Goal: Information Seeking & Learning: Learn about a topic

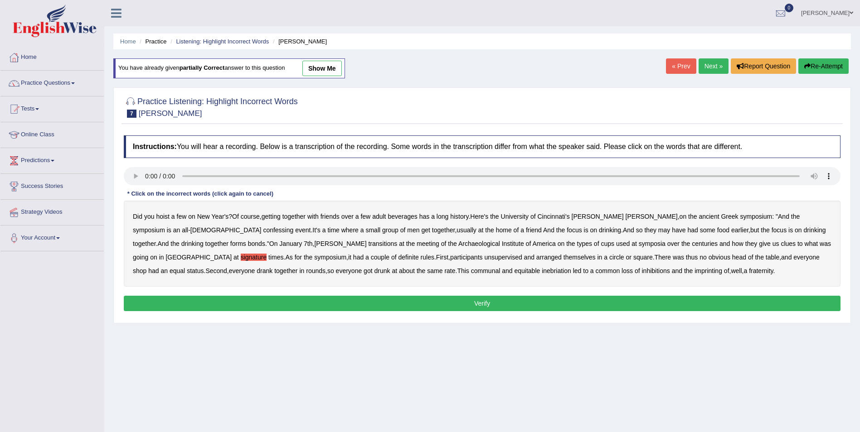
drag, startPoint x: 551, startPoint y: 218, endPoint x: 562, endPoint y: 218, distance: 11.3
click at [555, 218] on b "Cincinnati's" at bounding box center [553, 216] width 32 height 7
click at [554, 216] on b "Cincinnati's" at bounding box center [553, 216] width 32 height 7
click at [263, 232] on b "confessing" at bounding box center [278, 230] width 30 height 7
click at [368, 246] on b "transitions" at bounding box center [382, 243] width 29 height 7
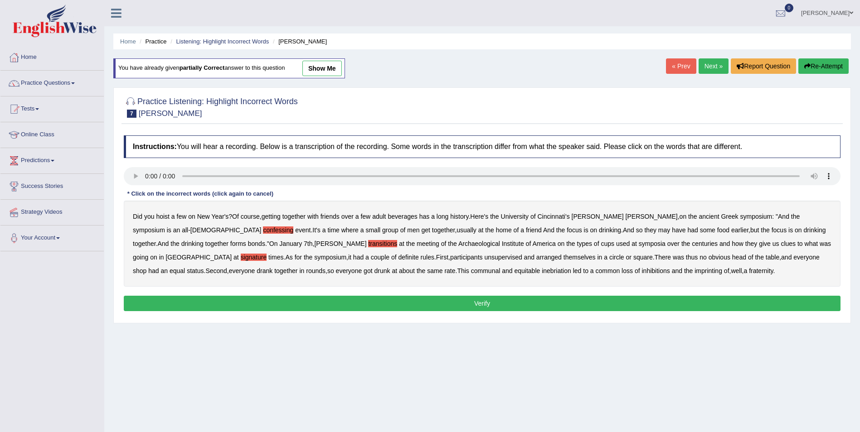
click at [484, 257] on b "unsupervised" at bounding box center [503, 257] width 38 height 7
click at [695, 272] on b "imprinting" at bounding box center [709, 270] width 28 height 7
click at [498, 302] on button "Verify" at bounding box center [482, 303] width 717 height 15
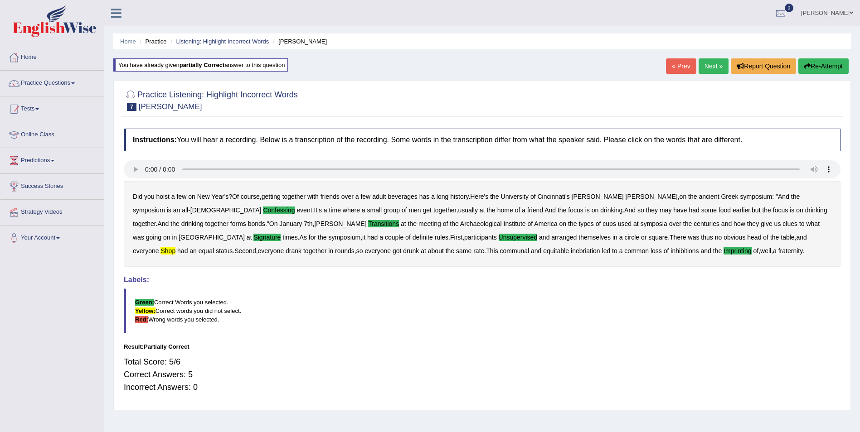
click at [829, 63] on button "Re-Attempt" at bounding box center [823, 65] width 50 height 15
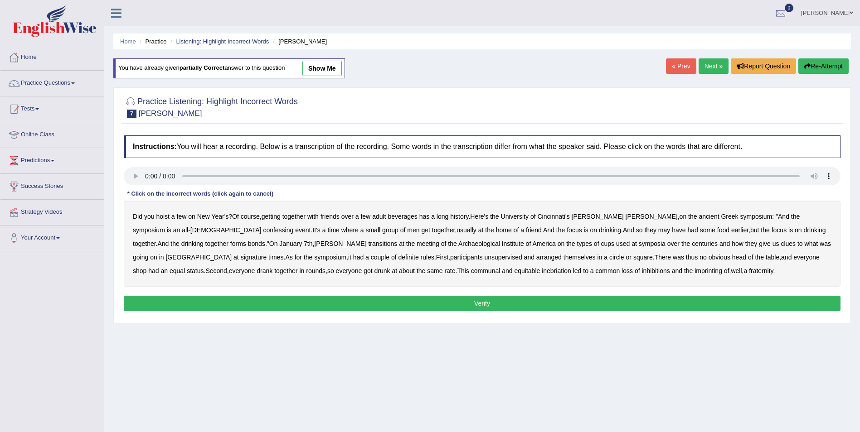
click at [146, 267] on b "shop" at bounding box center [140, 270] width 14 height 7
click at [749, 272] on b "fraternity" at bounding box center [761, 270] width 24 height 7
click at [263, 229] on b "confessing" at bounding box center [278, 230] width 30 height 7
click at [368, 245] on b "transitions" at bounding box center [382, 243] width 29 height 7
click at [267, 254] on b "signature" at bounding box center [254, 257] width 26 height 7
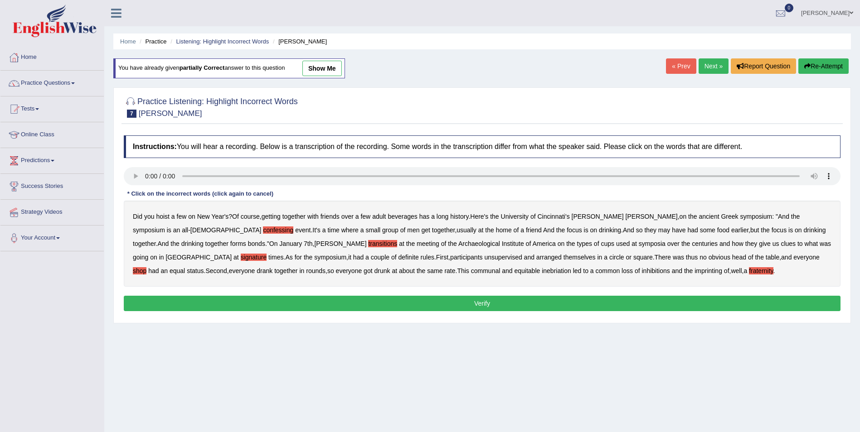
click at [484, 260] on b "unsupervised" at bounding box center [503, 257] width 38 height 7
click at [546, 302] on button "Verify" at bounding box center [482, 303] width 717 height 15
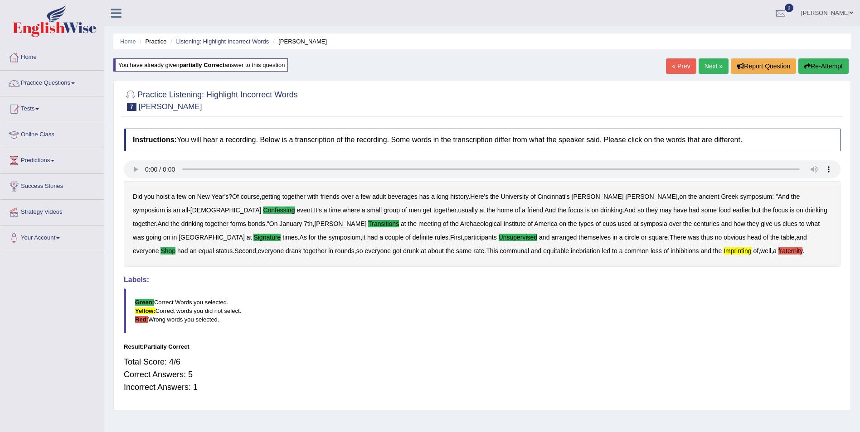
click at [824, 66] on button "Re-Attempt" at bounding box center [823, 65] width 50 height 15
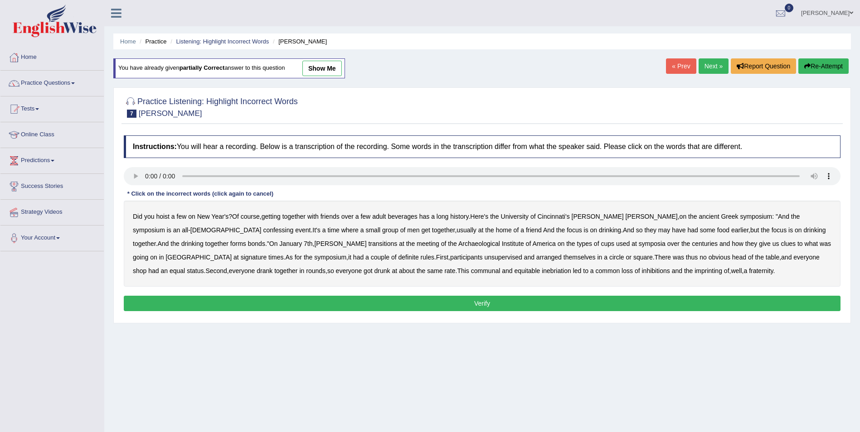
click at [695, 271] on b "imprinting" at bounding box center [709, 270] width 28 height 7
click at [263, 230] on b "confessing" at bounding box center [278, 230] width 30 height 7
click at [368, 243] on b "transitions" at bounding box center [382, 243] width 29 height 7
click at [267, 254] on b "signature" at bounding box center [254, 257] width 26 height 7
drag, startPoint x: 313, startPoint y: 257, endPoint x: 355, endPoint y: 257, distance: 42.6
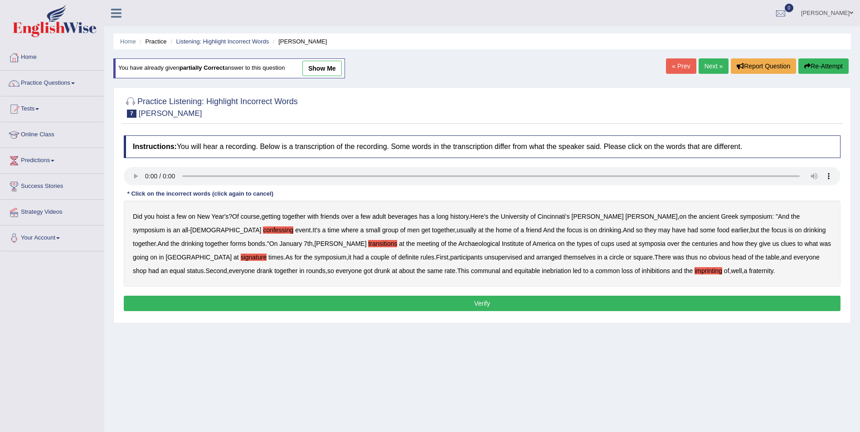
click at [484, 257] on b "unsupervised" at bounding box center [503, 257] width 38 height 7
click at [146, 267] on b "shop" at bounding box center [140, 270] width 14 height 7
click at [563, 303] on button "Verify" at bounding box center [482, 303] width 717 height 15
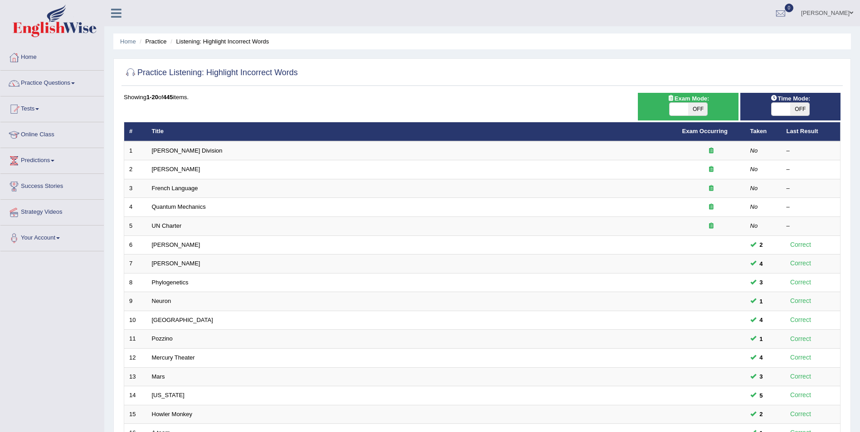
click at [697, 108] on span "OFF" at bounding box center [697, 109] width 19 height 13
checkbox input "true"
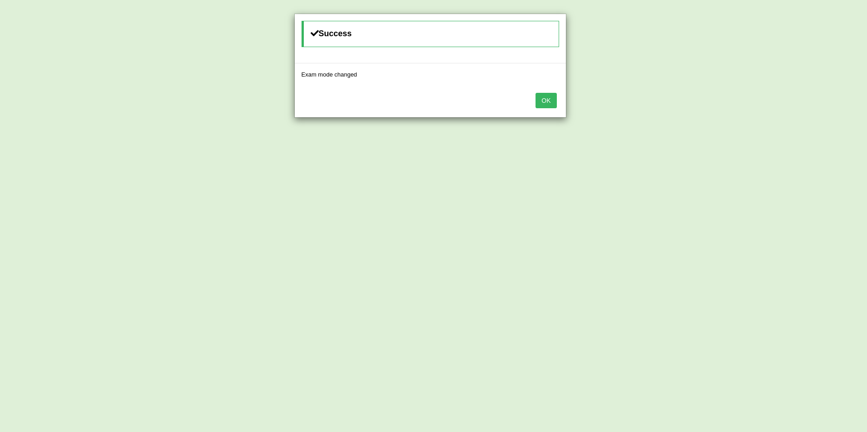
click at [545, 96] on button "OK" at bounding box center [545, 100] width 21 height 15
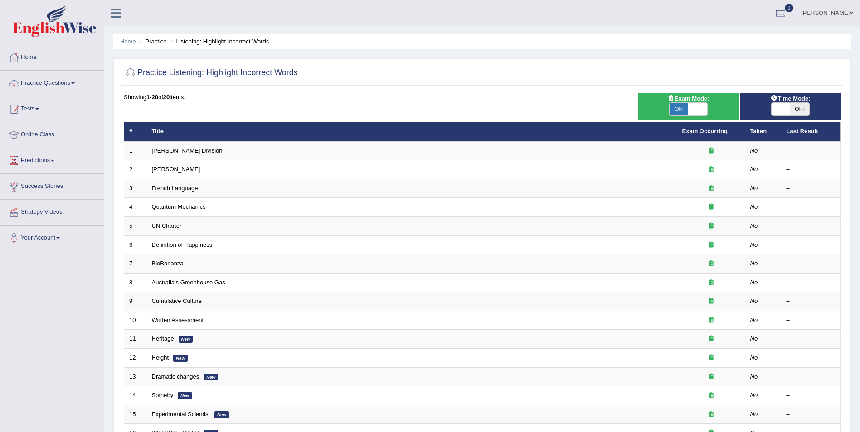
click at [795, 108] on span "OFF" at bounding box center [799, 109] width 19 height 13
checkbox input "true"
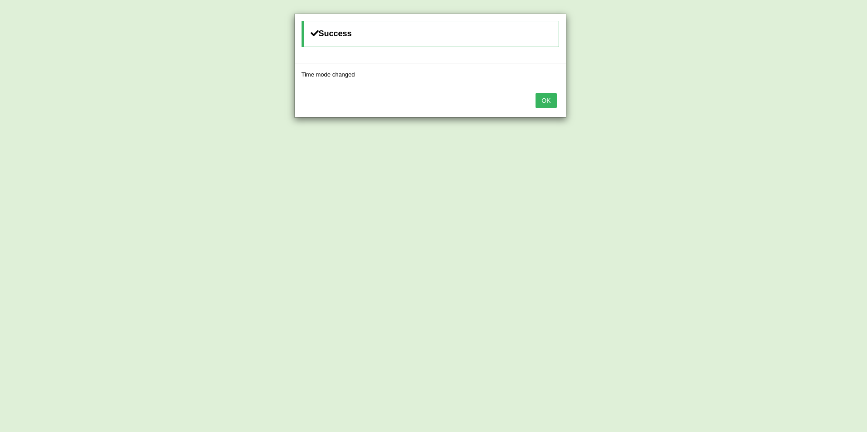
click at [547, 100] on button "OK" at bounding box center [545, 100] width 21 height 15
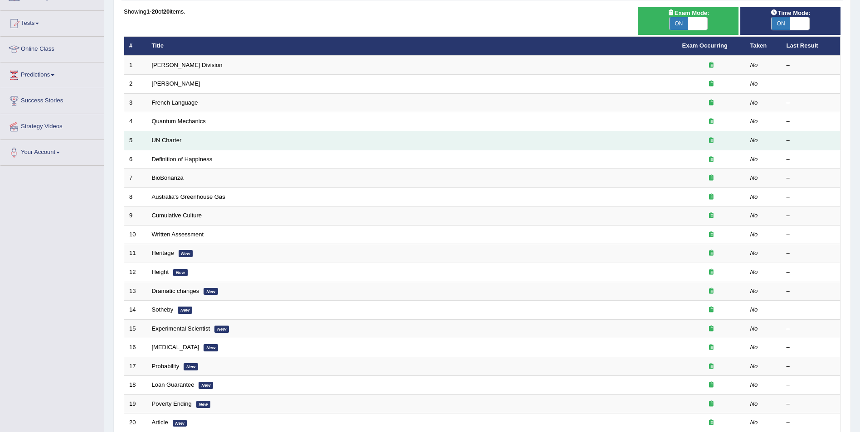
scroll to position [42, 0]
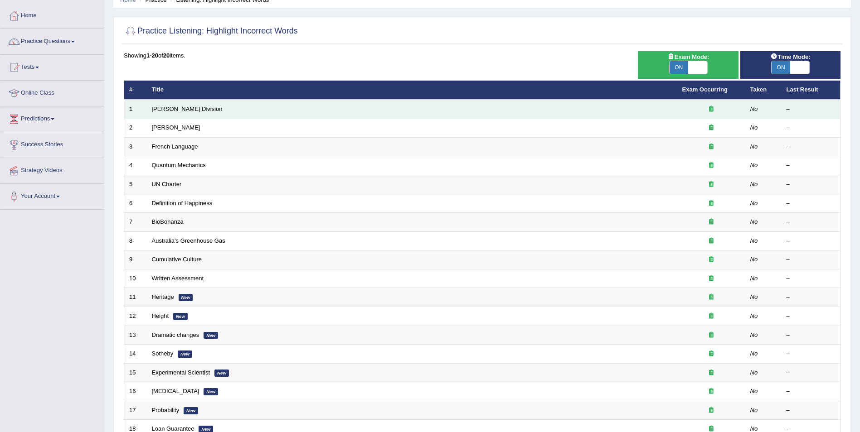
click at [711, 109] on icon at bounding box center [711, 109] width 5 height 6
click at [153, 106] on link "[PERSON_NAME] Division" at bounding box center [187, 109] width 71 height 7
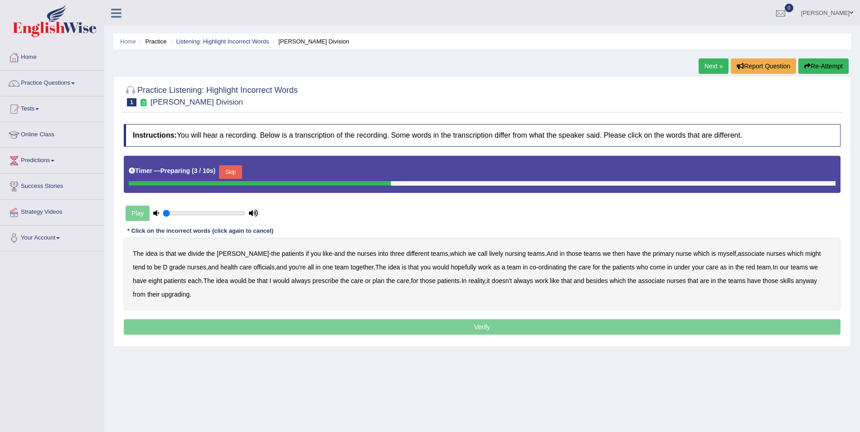
click at [134, 214] on div "Play" at bounding box center [192, 213] width 136 height 23
click at [141, 218] on div "Play" at bounding box center [192, 213] width 136 height 23
click at [223, 172] on button "Skip" at bounding box center [230, 172] width 23 height 14
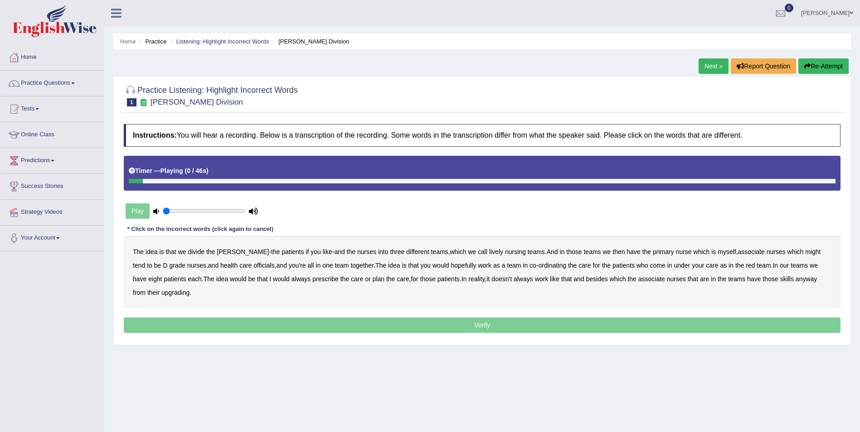
click at [136, 214] on div "Play" at bounding box center [192, 211] width 136 height 23
type input "0.05"
click at [166, 213] on input "range" at bounding box center [204, 211] width 83 height 7
click at [134, 180] on div at bounding box center [207, 181] width 156 height 5
drag, startPoint x: 296, startPoint y: 180, endPoint x: 209, endPoint y: 186, distance: 87.2
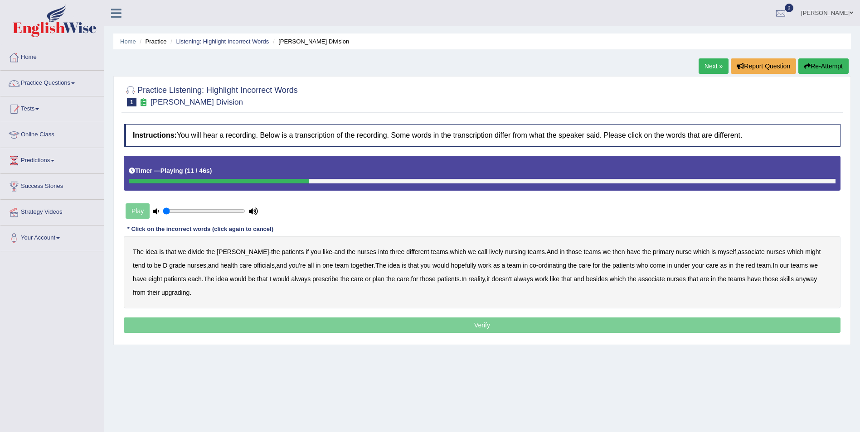
click at [209, 186] on div "Timer — Playing ( 11 / 46s )" at bounding box center [482, 173] width 717 height 35
click at [814, 68] on button "Re-Attempt" at bounding box center [823, 65] width 50 height 15
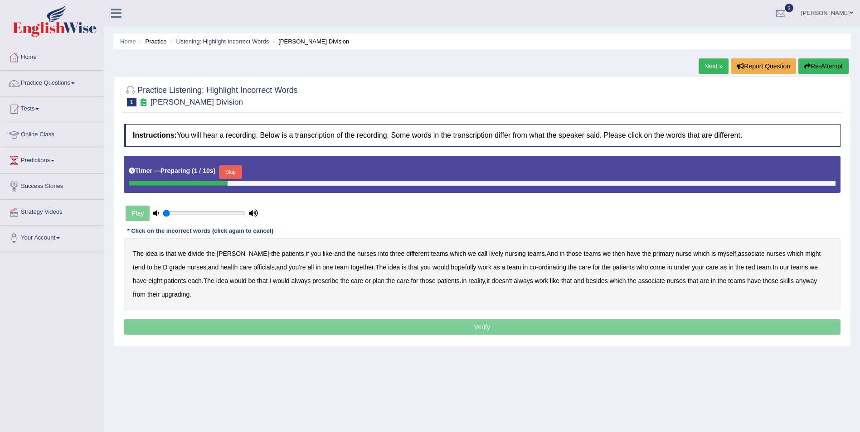
click at [142, 216] on div "Play" at bounding box center [192, 213] width 136 height 23
click at [138, 209] on div "Play" at bounding box center [192, 213] width 136 height 23
click at [156, 214] on icon at bounding box center [156, 213] width 6 height 6
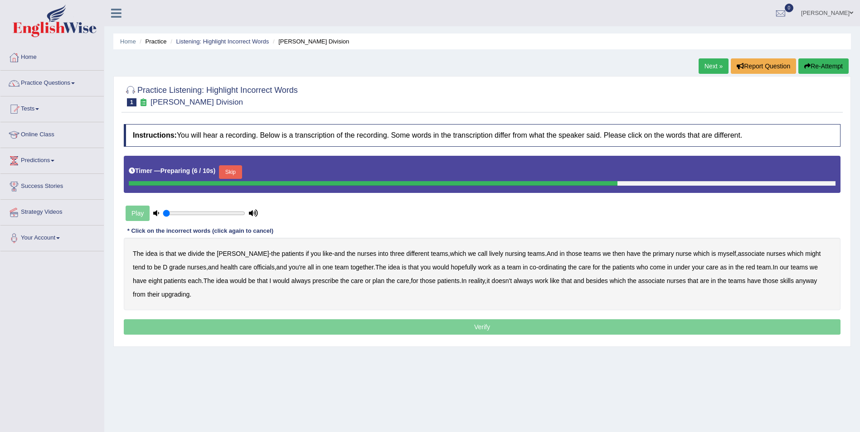
click at [224, 169] on button "Skip" at bounding box center [230, 172] width 23 height 14
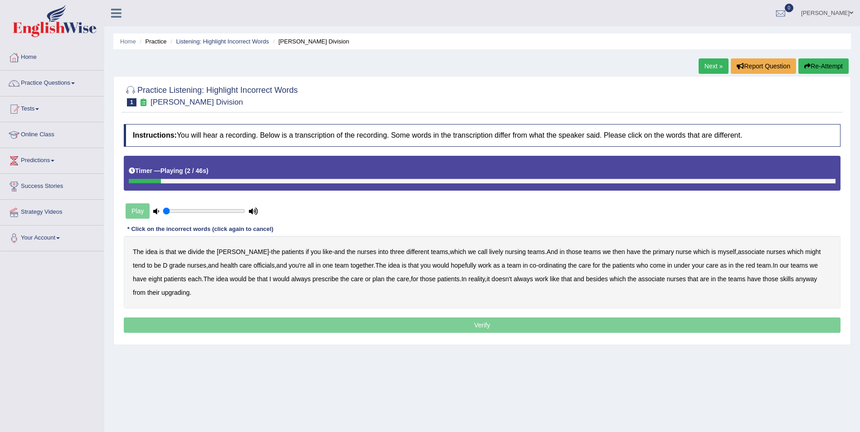
click at [139, 209] on div "Play" at bounding box center [192, 211] width 136 height 23
drag, startPoint x: 606, startPoint y: 234, endPoint x: 640, endPoint y: 232, distance: 33.7
click at [606, 234] on div "Instructions: You will hear a recording. Below is a transcription of the record…" at bounding box center [481, 230] width 721 height 220
click at [809, 68] on icon "button" at bounding box center [807, 66] width 6 height 6
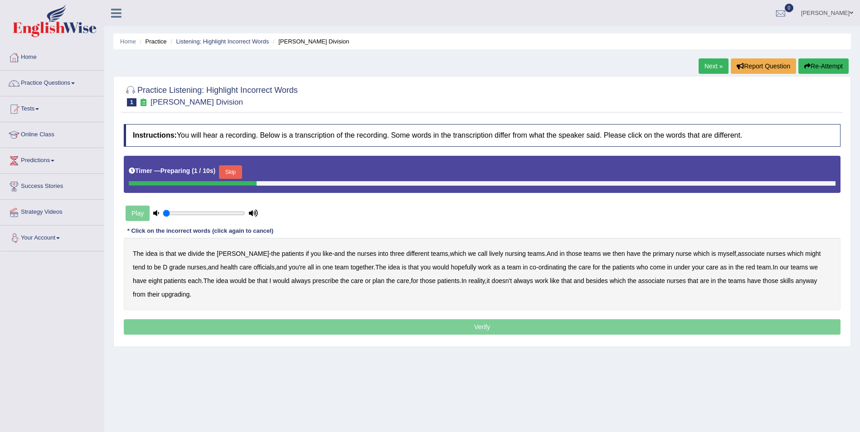
click at [134, 219] on div "Play" at bounding box center [192, 213] width 136 height 23
click at [232, 173] on button "Skip" at bounding box center [230, 172] width 23 height 14
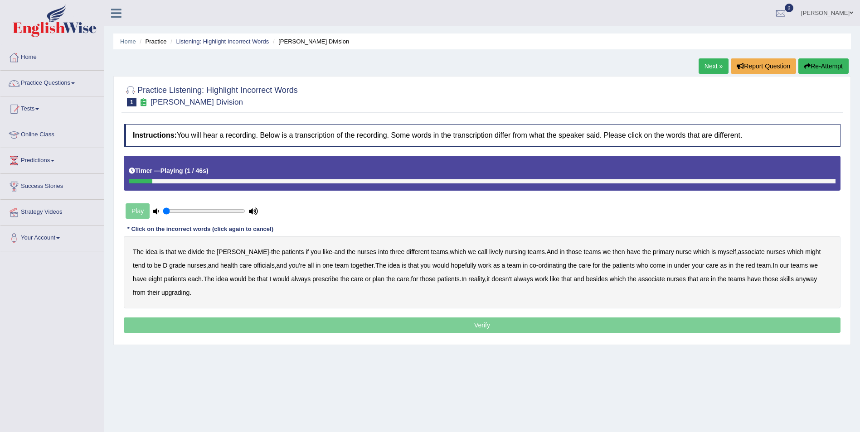
click at [138, 212] on div "Play" at bounding box center [192, 211] width 136 height 23
click at [489, 253] on b "lively" at bounding box center [496, 251] width 14 height 7
click at [805, 251] on b "might" at bounding box center [812, 251] width 15 height 7
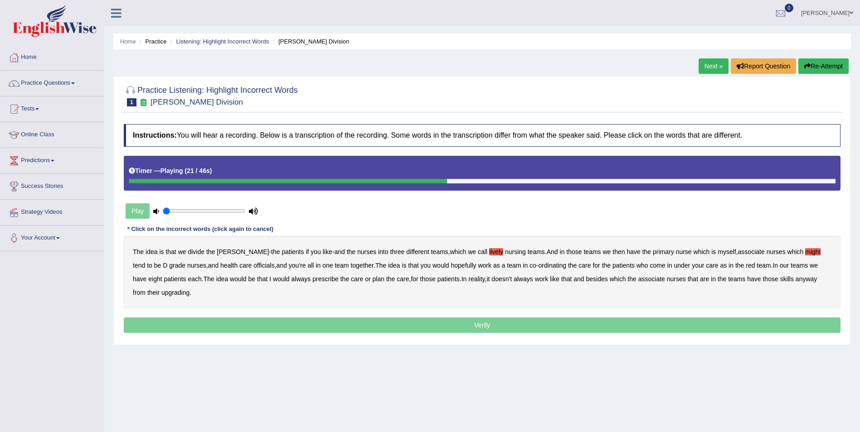
click at [253, 267] on b "officials" at bounding box center [263, 265] width 21 height 7
drag, startPoint x: 272, startPoint y: 282, endPoint x: 292, endPoint y: 284, distance: 20.0
click at [292, 282] on b "always" at bounding box center [301, 279] width 19 height 7
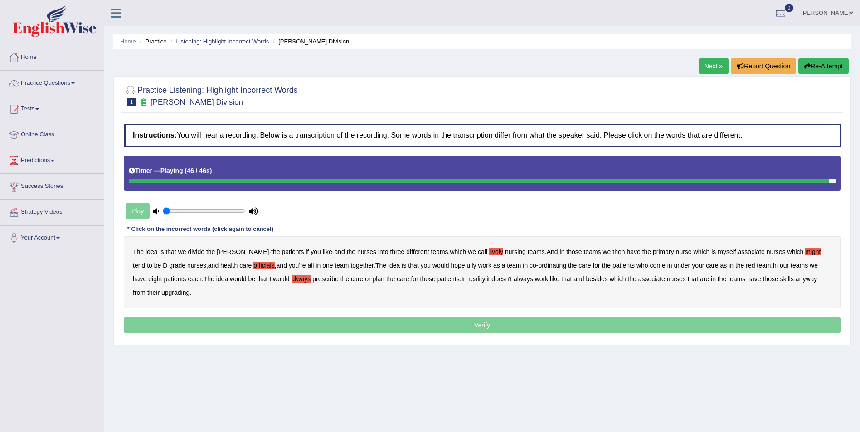
click at [161, 293] on b "upgrading" at bounding box center [175, 292] width 28 height 7
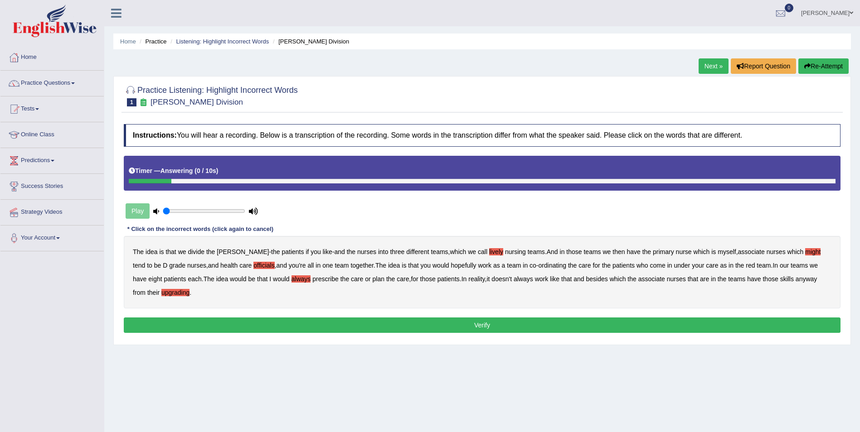
click at [428, 326] on button "Verify" at bounding box center [482, 325] width 717 height 15
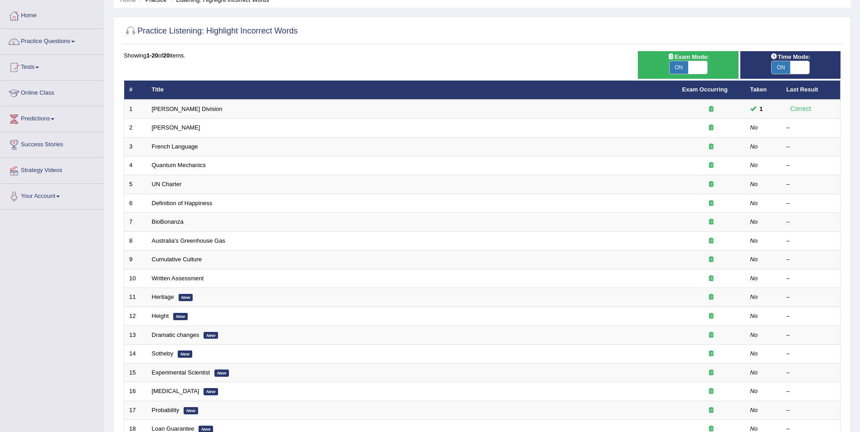
scroll to position [42, 0]
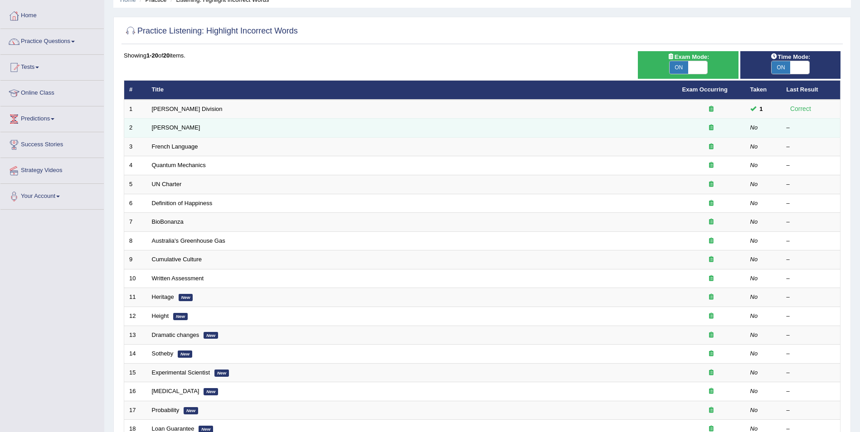
click at [568, 129] on td "[PERSON_NAME]" at bounding box center [412, 128] width 530 height 19
click at [170, 128] on link "[PERSON_NAME]" at bounding box center [176, 127] width 49 height 7
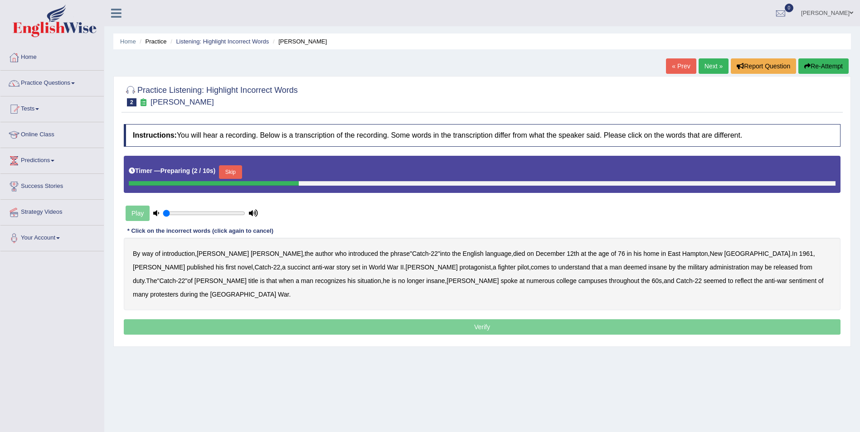
click at [138, 218] on div "Play" at bounding box center [192, 213] width 136 height 23
click at [228, 174] on button "Skip" at bounding box center [230, 172] width 23 height 14
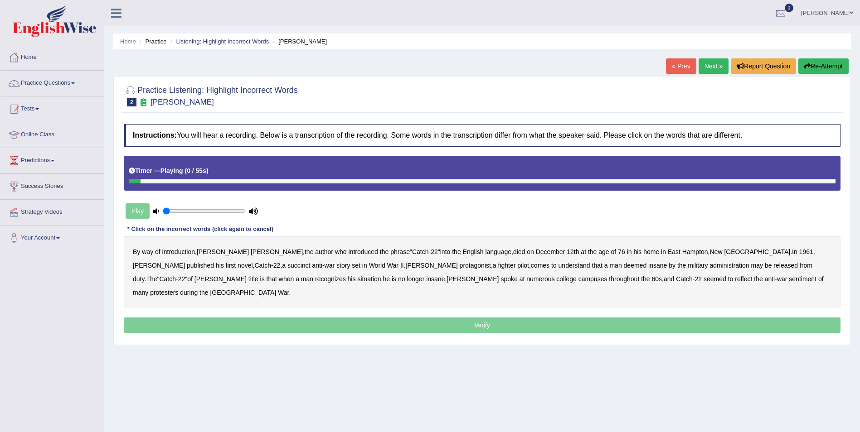
click at [137, 215] on div "Play" at bounding box center [192, 211] width 136 height 23
click at [287, 266] on b "succinct" at bounding box center [298, 265] width 23 height 7
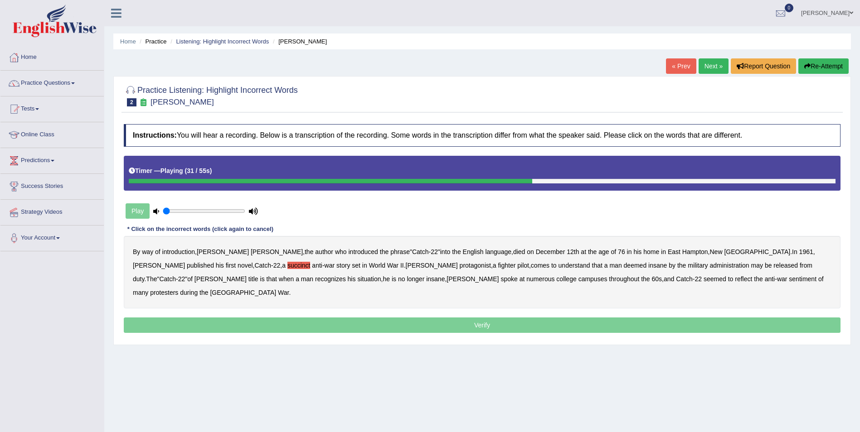
drag, startPoint x: 548, startPoint y: 266, endPoint x: 573, endPoint y: 266, distance: 24.5
click at [710, 266] on b "administration" at bounding box center [729, 265] width 39 height 7
click at [357, 277] on b "situation" at bounding box center [369, 279] width 24 height 7
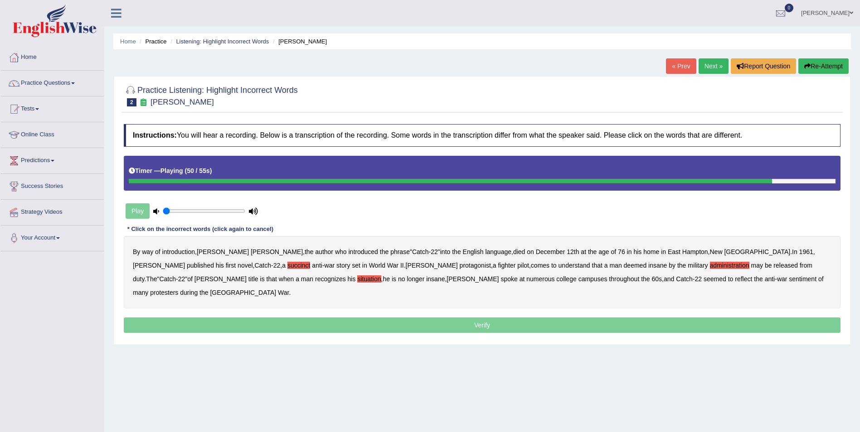
click at [735, 281] on b "reflect" at bounding box center [743, 279] width 17 height 7
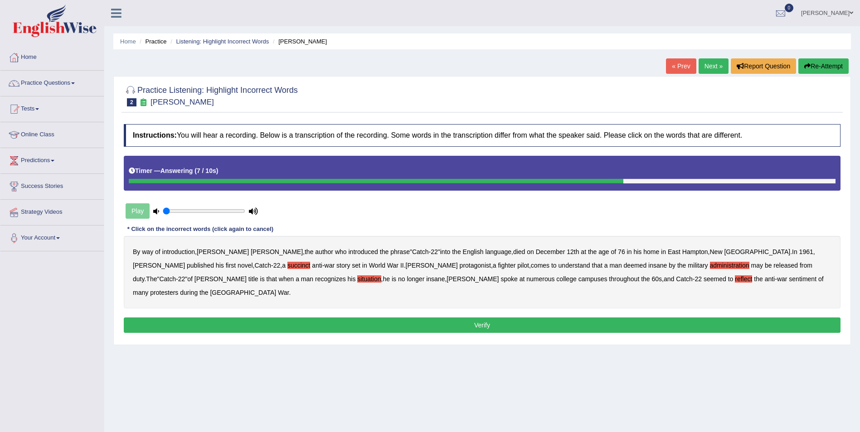
click at [510, 318] on button "Verify" at bounding box center [482, 325] width 717 height 15
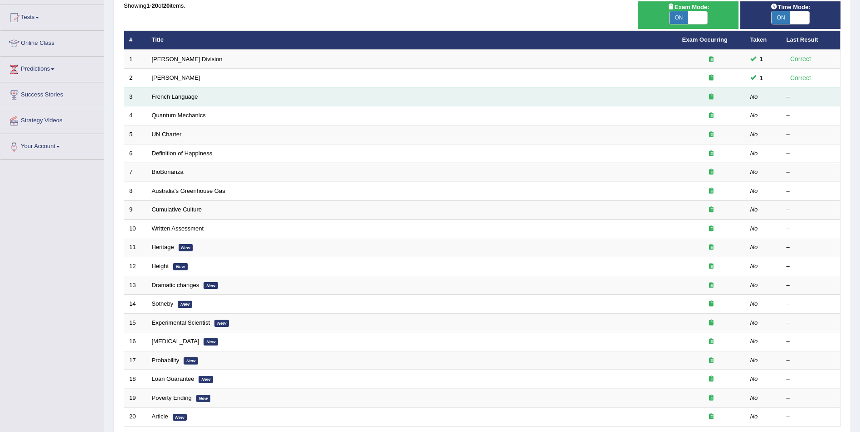
scroll to position [42, 0]
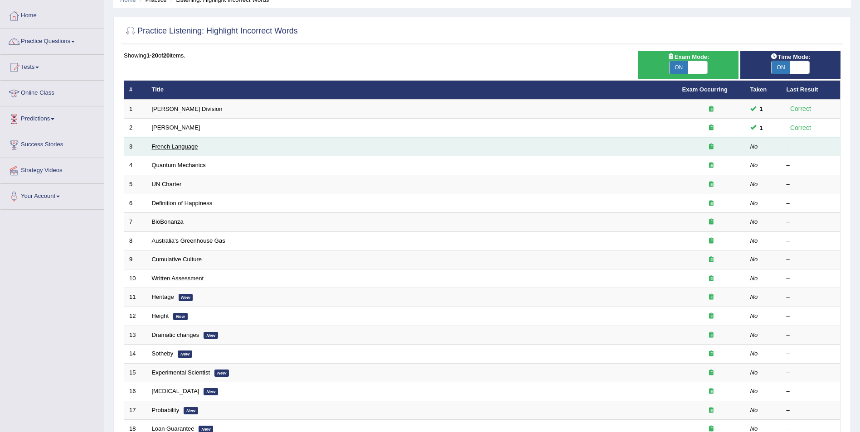
click at [170, 147] on link "French Language" at bounding box center [175, 146] width 46 height 7
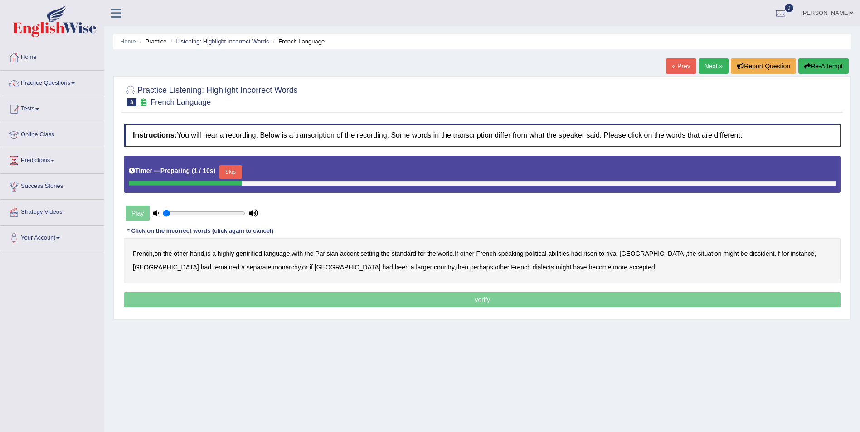
click at [233, 175] on button "Skip" at bounding box center [230, 172] width 23 height 14
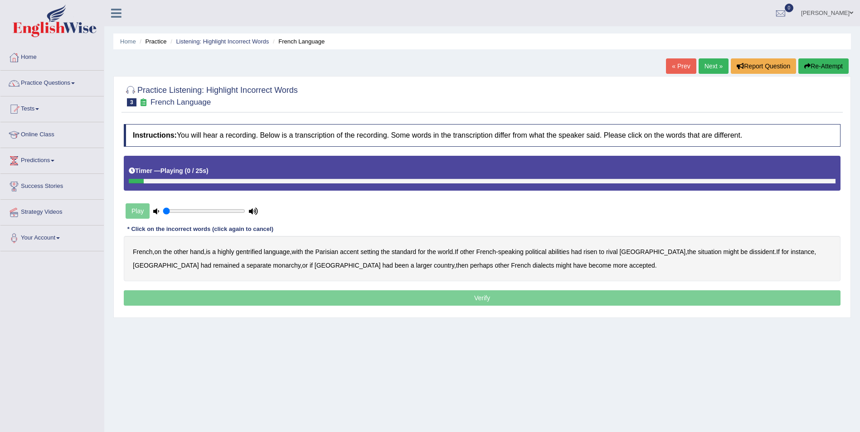
click at [135, 213] on div "Play" at bounding box center [192, 211] width 136 height 23
click at [248, 252] on b "gentrified" at bounding box center [249, 251] width 26 height 7
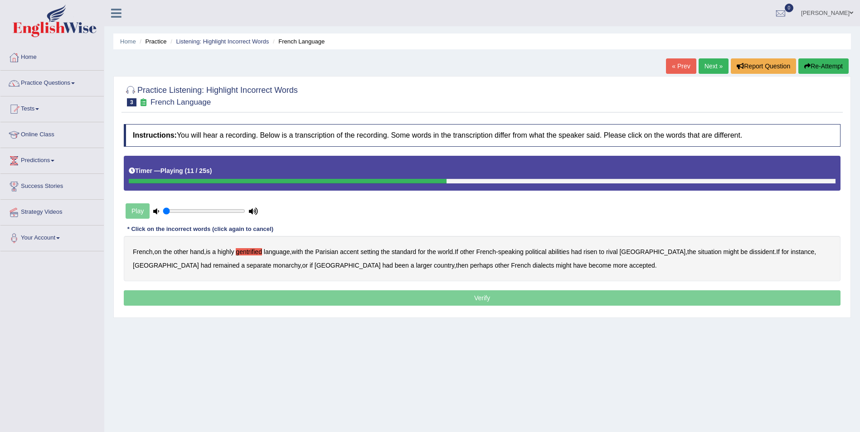
click at [569, 253] on b "abilities" at bounding box center [558, 251] width 21 height 7
drag, startPoint x: 719, startPoint y: 253, endPoint x: 729, endPoint y: 253, distance: 9.5
click at [749, 253] on b "dissident" at bounding box center [761, 251] width 25 height 7
click at [273, 267] on b "monarchy" at bounding box center [286, 265] width 27 height 7
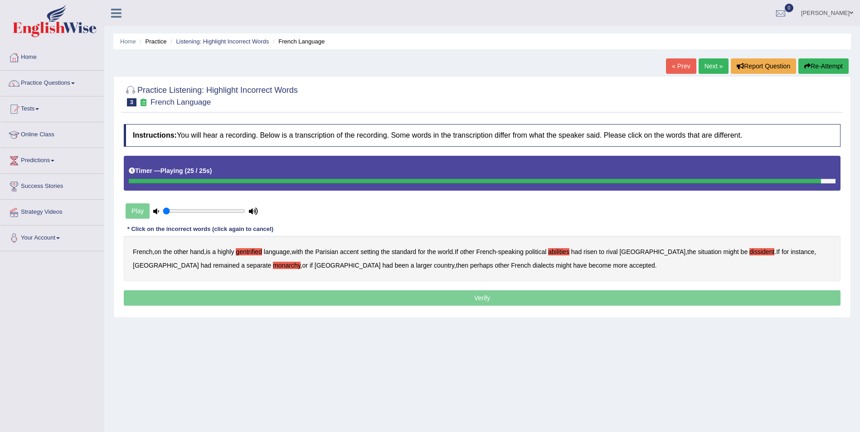
click at [484, 298] on p "Verify" at bounding box center [482, 298] width 717 height 15
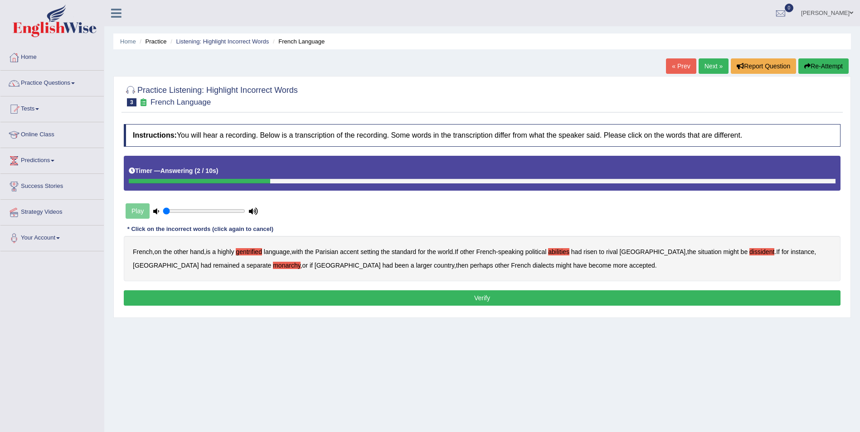
click at [356, 296] on button "Verify" at bounding box center [482, 298] width 717 height 15
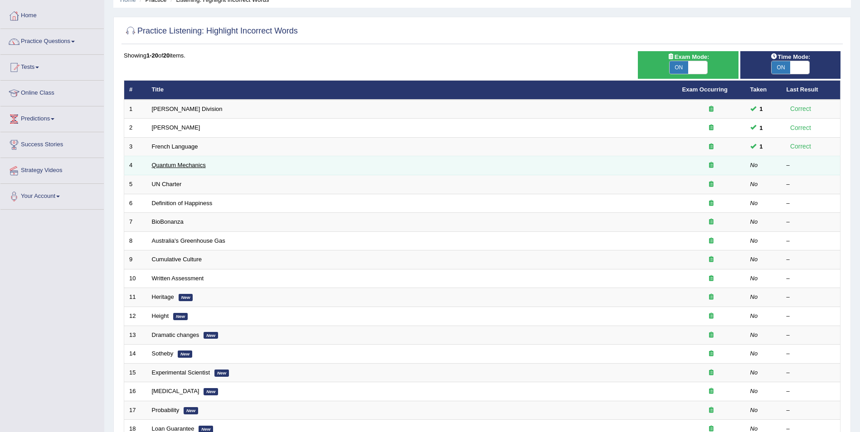
click at [166, 164] on link "Quantum Mechanics" at bounding box center [179, 165] width 54 height 7
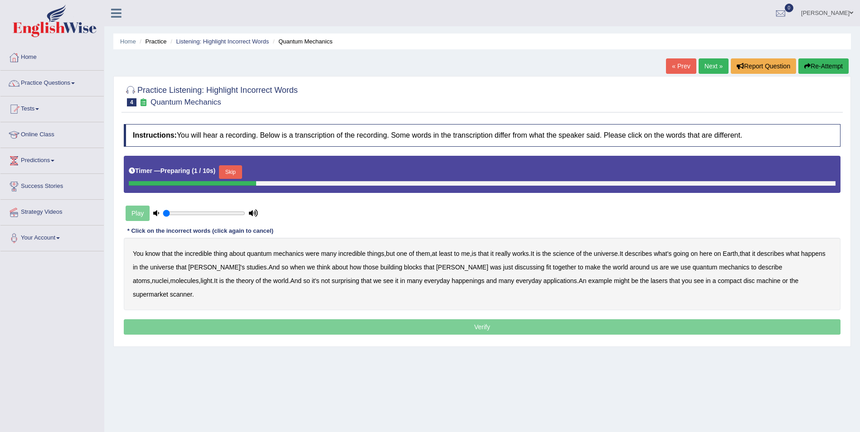
click at [233, 172] on button "Skip" at bounding box center [230, 172] width 23 height 14
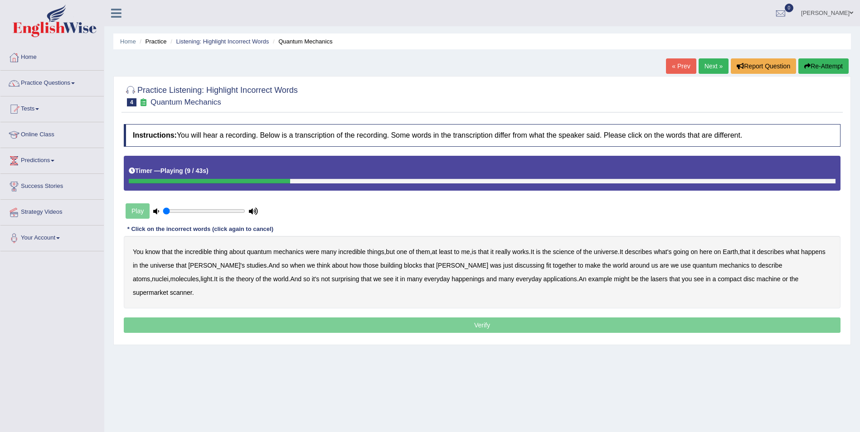
click at [574, 254] on b "science" at bounding box center [563, 251] width 21 height 7
click at [553, 268] on b "together" at bounding box center [564, 265] width 23 height 7
click at [515, 267] on b "discussing" at bounding box center [529, 265] width 29 height 7
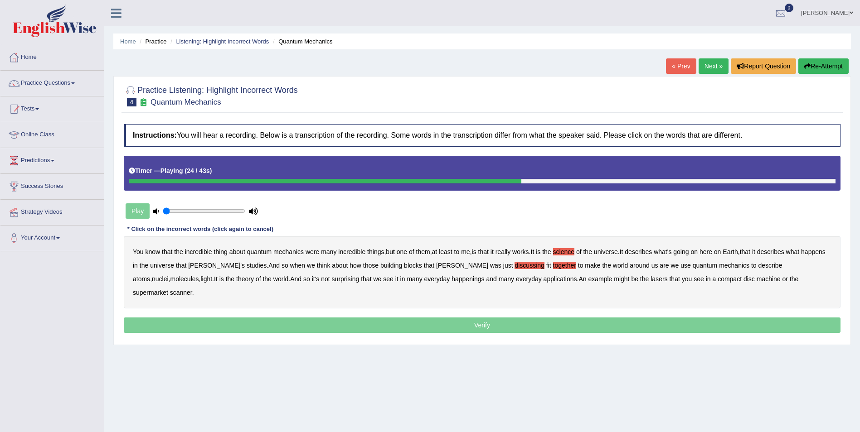
click at [553, 263] on b "together" at bounding box center [564, 265] width 23 height 7
click at [452, 278] on b "happenings" at bounding box center [468, 279] width 33 height 7
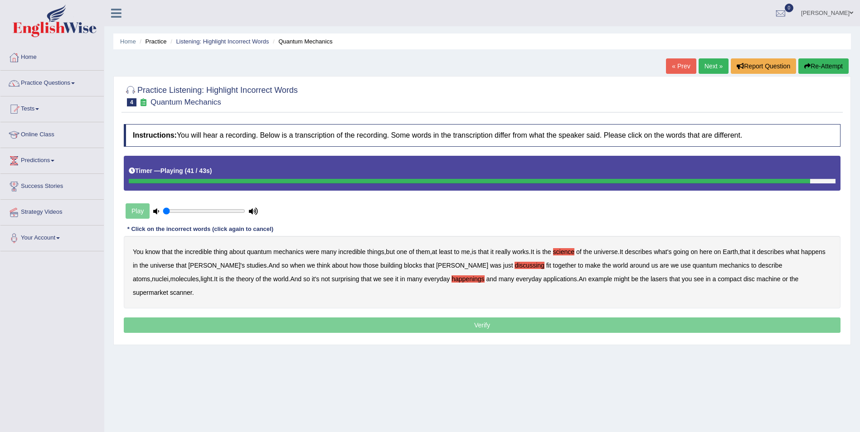
click at [757, 279] on b "machine" at bounding box center [769, 279] width 24 height 7
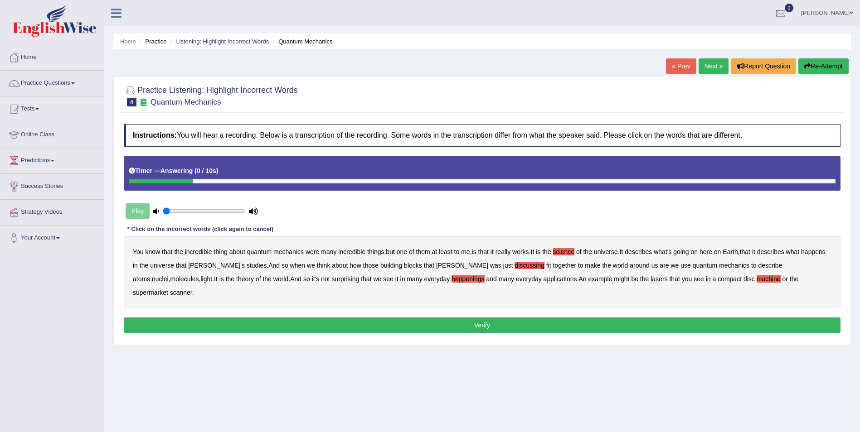
click at [418, 318] on button "Verify" at bounding box center [482, 325] width 717 height 15
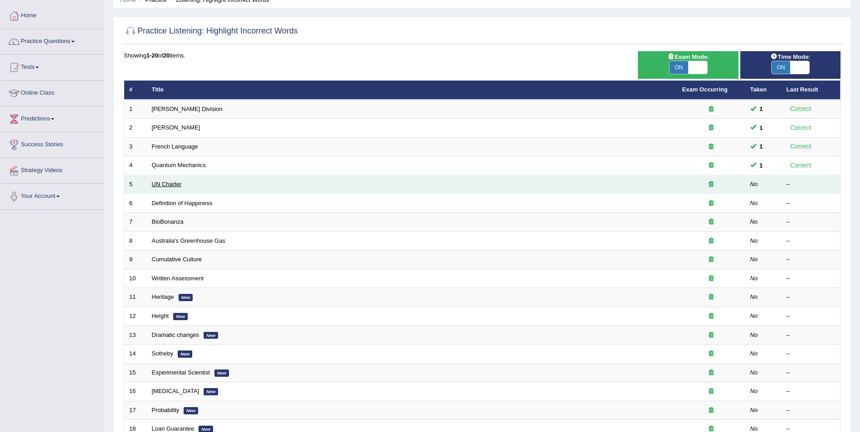
click at [175, 183] on link "UN Charter" at bounding box center [167, 184] width 30 height 7
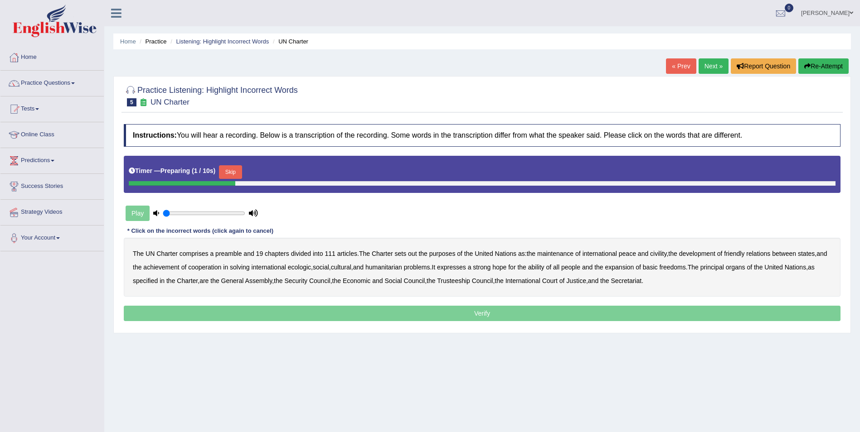
click at [225, 171] on button "Skip" at bounding box center [230, 172] width 23 height 14
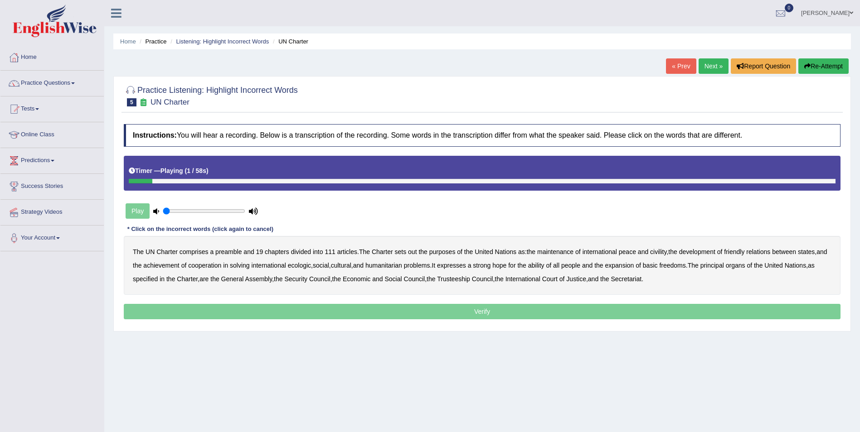
click at [138, 211] on div "Play" at bounding box center [192, 211] width 136 height 23
drag, startPoint x: 183, startPoint y: 254, endPoint x: 192, endPoint y: 254, distance: 9.1
click at [183, 254] on b "comprises" at bounding box center [194, 251] width 29 height 7
click at [166, 251] on b "Charter" at bounding box center [166, 251] width 21 height 7
click at [192, 255] on b "comprises" at bounding box center [194, 251] width 29 height 7
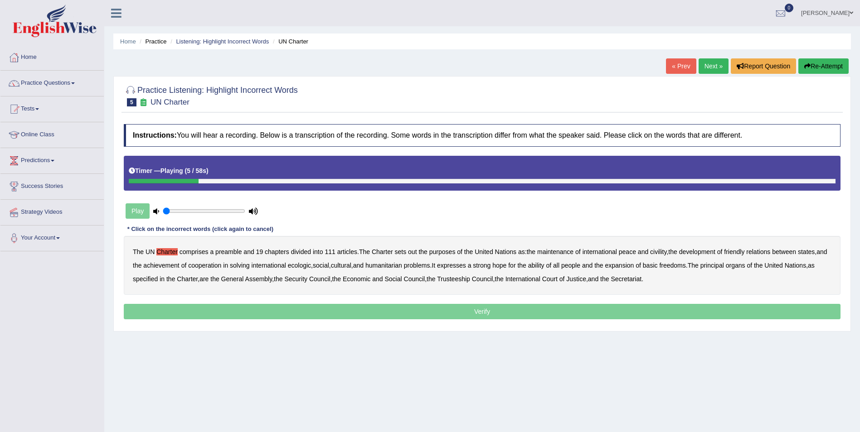
click at [171, 253] on b "Charter" at bounding box center [166, 251] width 21 height 7
click at [661, 251] on b "civility" at bounding box center [658, 251] width 16 height 7
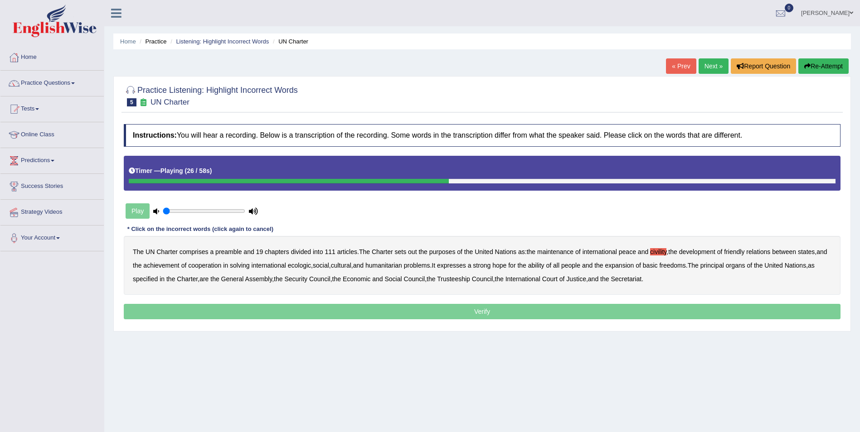
click at [311, 266] on b "ecologic" at bounding box center [299, 265] width 23 height 7
click at [544, 266] on b "ability" at bounding box center [536, 265] width 16 height 7
click at [155, 278] on b "specified" at bounding box center [145, 279] width 25 height 7
click at [155, 279] on b "specified" at bounding box center [145, 279] width 25 height 7
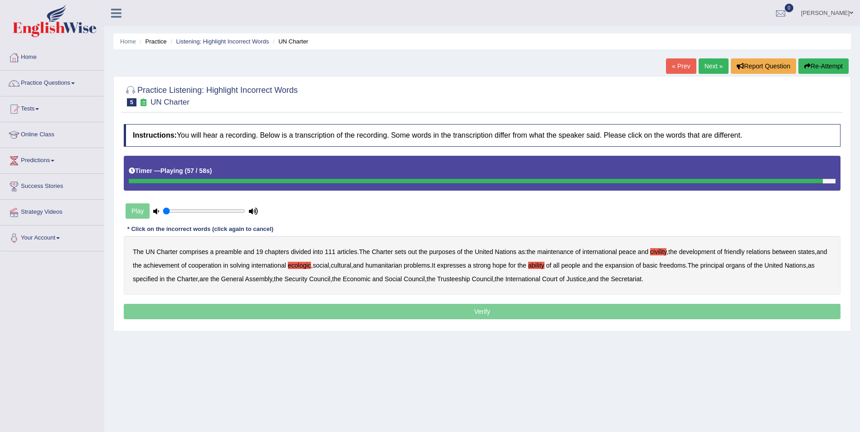
click at [380, 309] on p "Verify" at bounding box center [482, 311] width 717 height 15
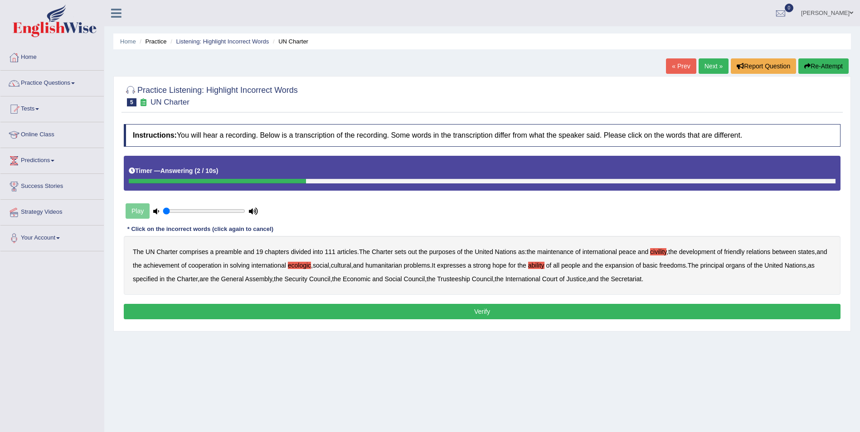
click at [364, 311] on button "Verify" at bounding box center [482, 311] width 717 height 15
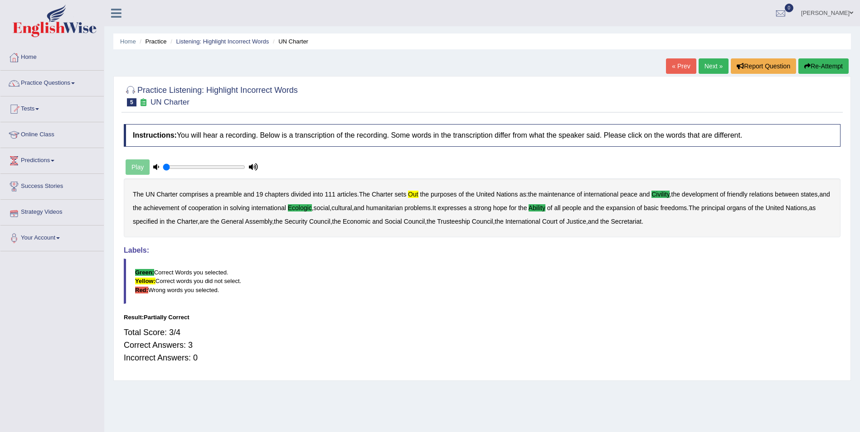
click at [811, 69] on button "Re-Attempt" at bounding box center [823, 65] width 50 height 15
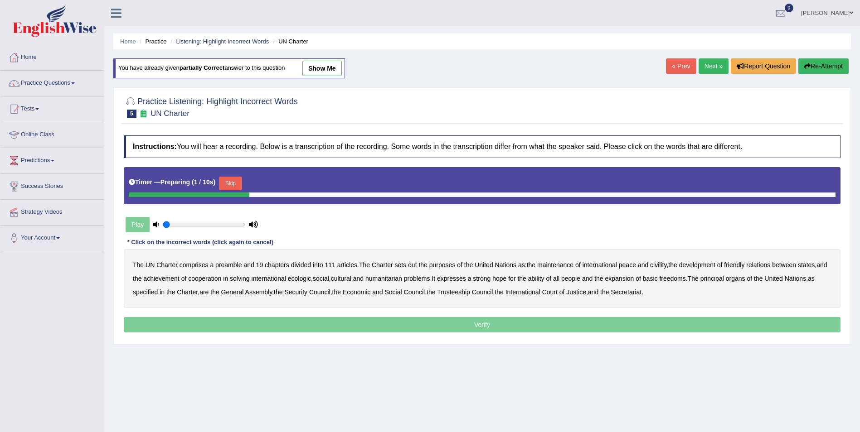
click at [238, 183] on button "Skip" at bounding box center [230, 184] width 23 height 14
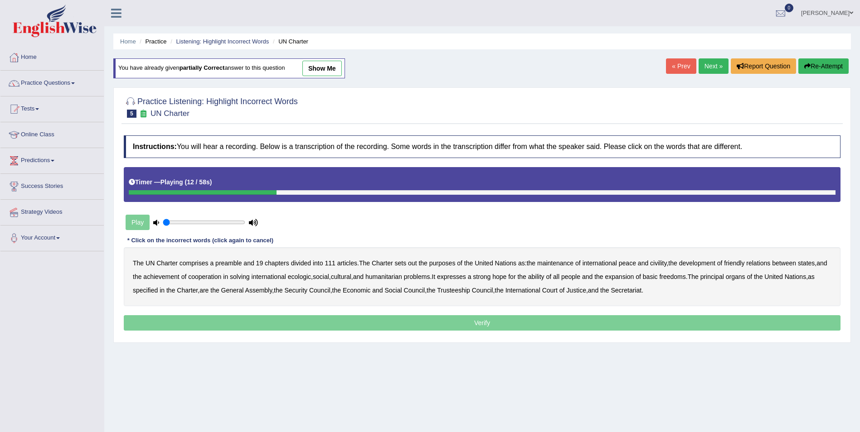
click at [413, 266] on b "out" at bounding box center [412, 263] width 9 height 7
click at [658, 262] on b "civility" at bounding box center [658, 263] width 16 height 7
click at [311, 276] on b "ecologic" at bounding box center [299, 276] width 23 height 7
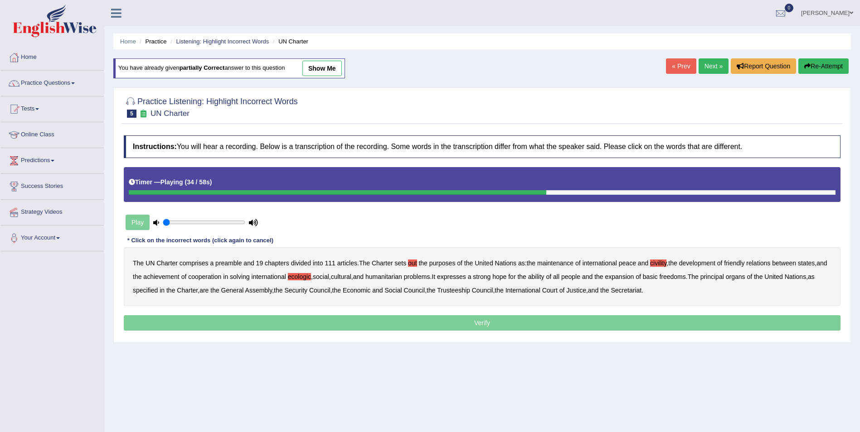
click at [544, 277] on b "ability" at bounding box center [536, 276] width 16 height 7
click at [474, 321] on p "Verify" at bounding box center [482, 323] width 717 height 15
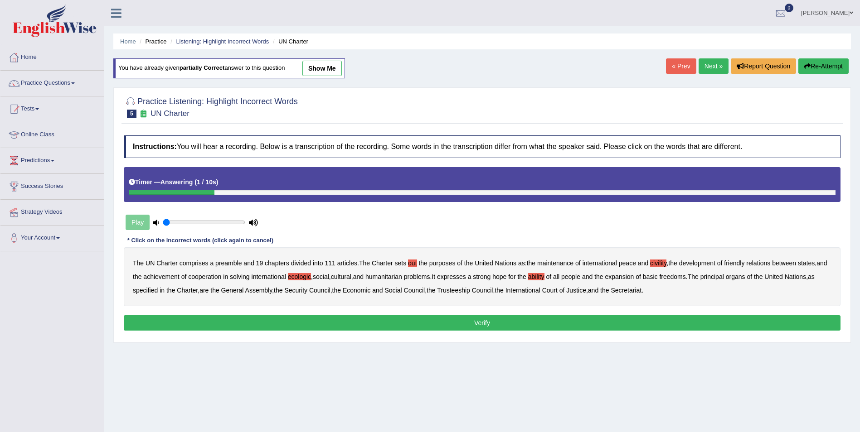
click at [441, 322] on button "Verify" at bounding box center [482, 323] width 717 height 15
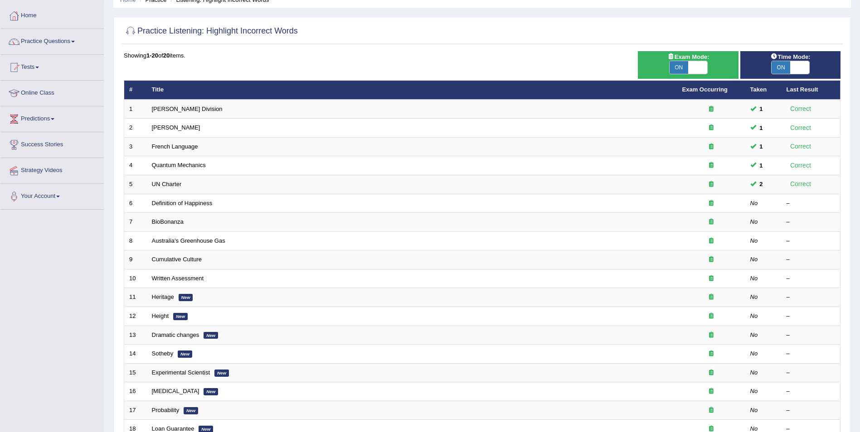
click at [688, 64] on span "ON" at bounding box center [679, 67] width 19 height 13
checkbox input "false"
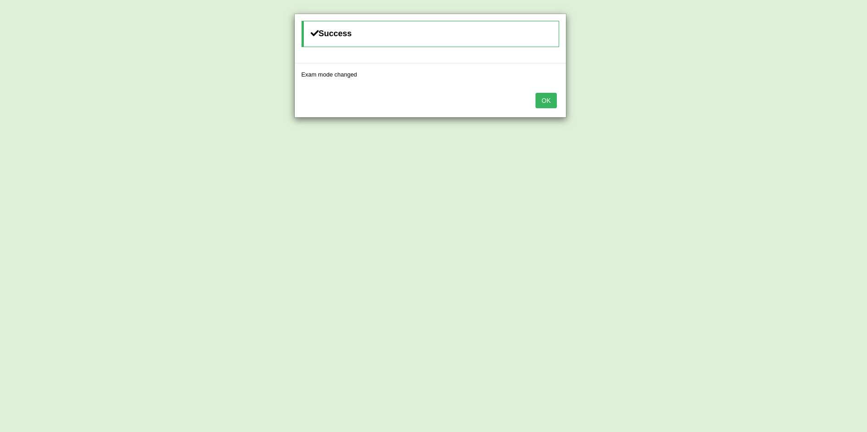
click at [544, 101] on button "OK" at bounding box center [545, 100] width 21 height 15
click at [547, 100] on button "OK" at bounding box center [545, 100] width 21 height 15
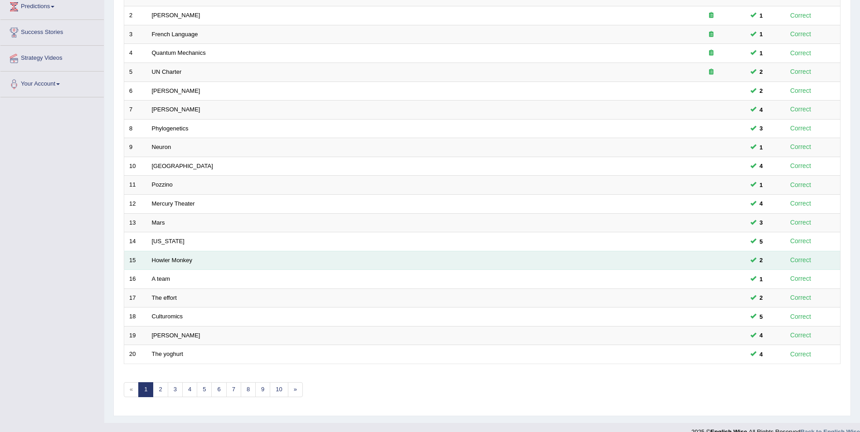
scroll to position [168, 0]
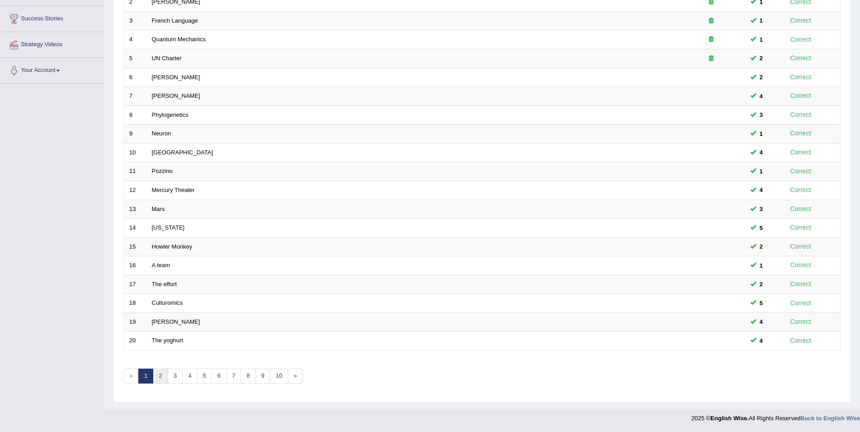
click at [160, 376] on link "2" at bounding box center [160, 376] width 15 height 15
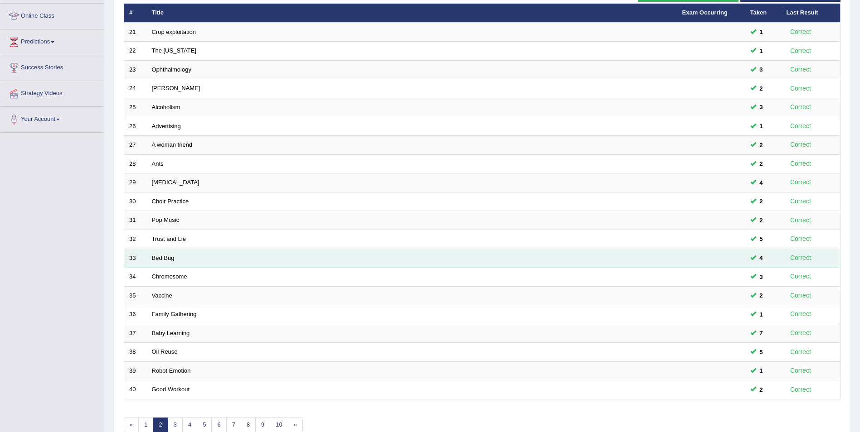
scroll to position [136, 0]
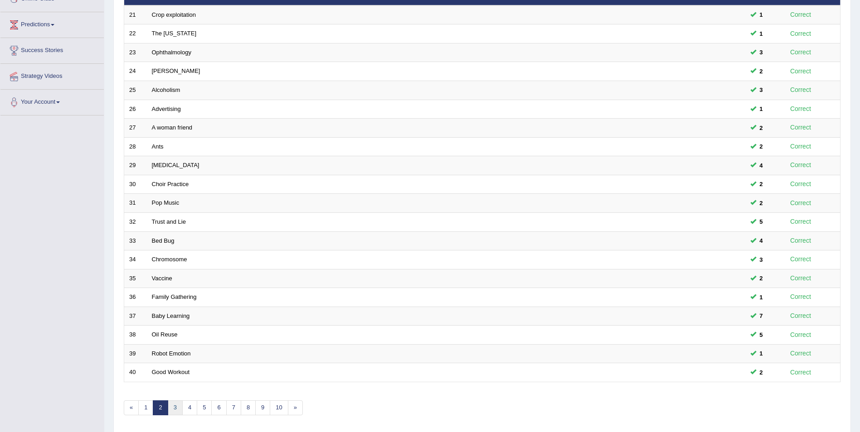
click at [174, 407] on link "3" at bounding box center [175, 408] width 15 height 15
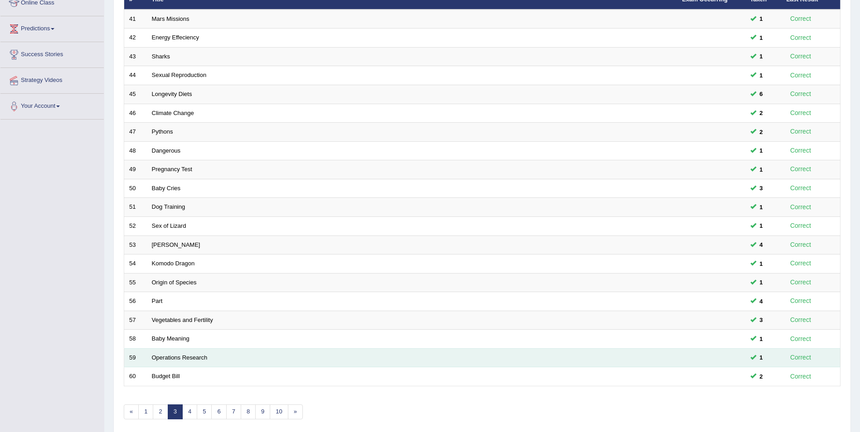
scroll to position [136, 0]
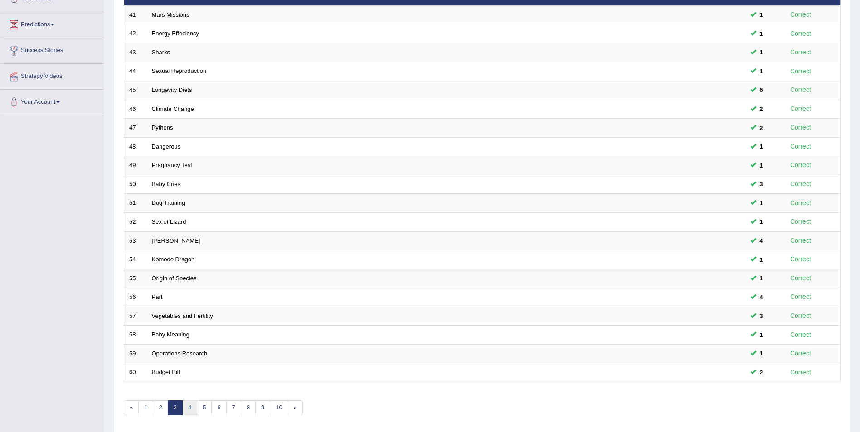
click at [185, 412] on link "4" at bounding box center [189, 408] width 15 height 15
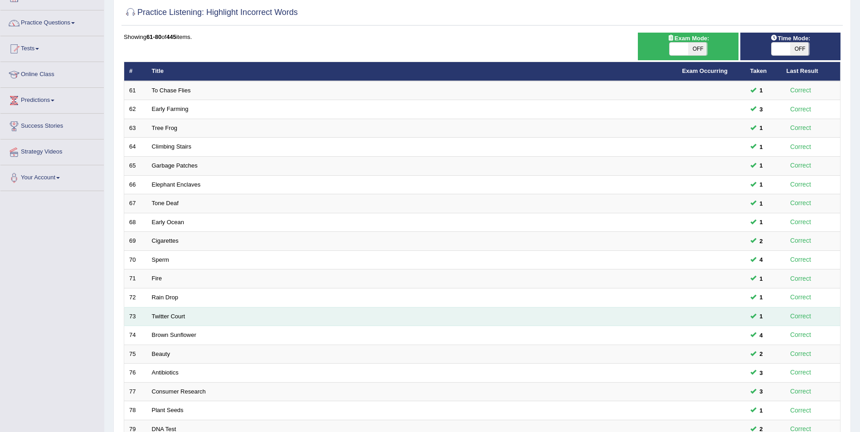
scroll to position [136, 0]
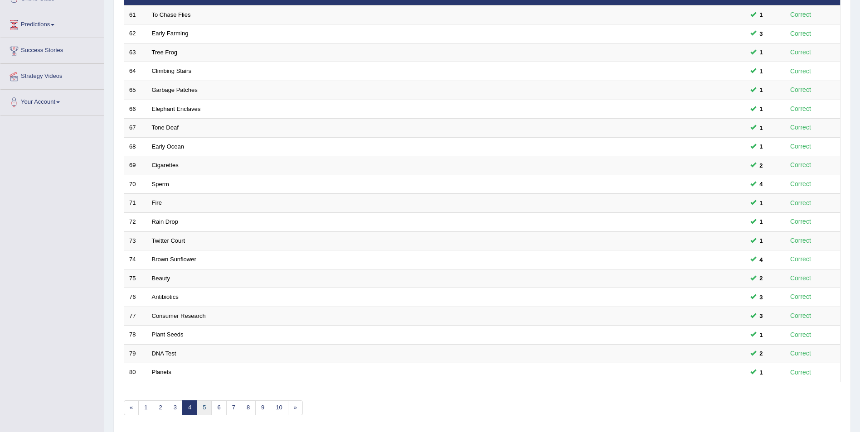
click at [200, 410] on link "5" at bounding box center [204, 408] width 15 height 15
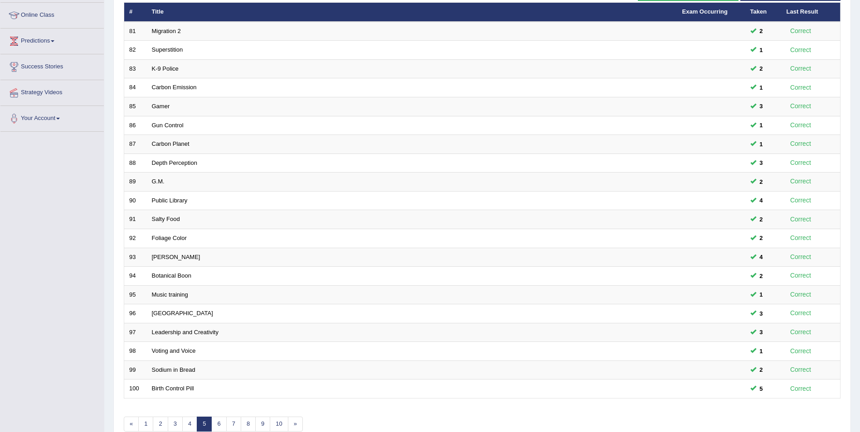
scroll to position [168, 0]
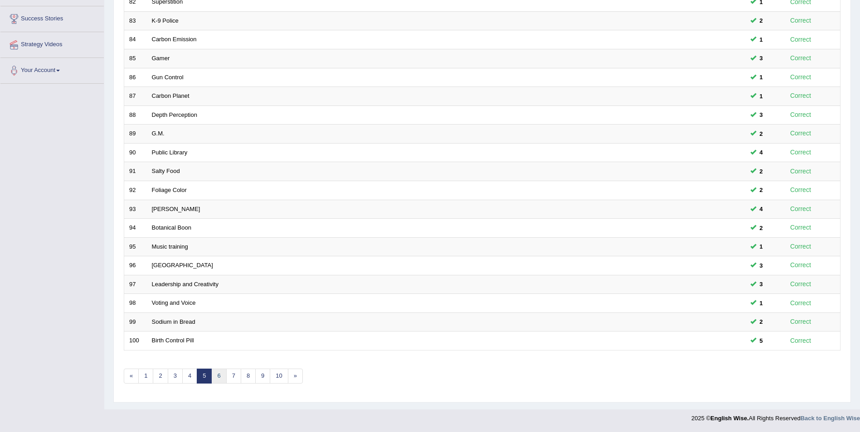
click at [219, 377] on link "6" at bounding box center [218, 376] width 15 height 15
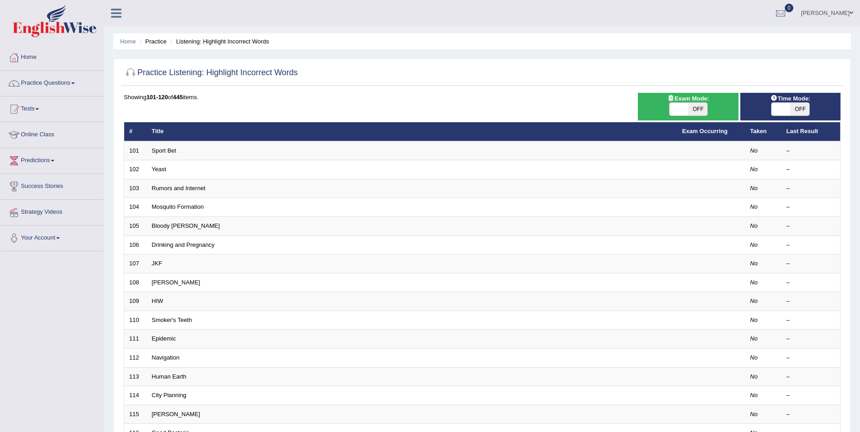
click at [53, 162] on link "Predictions" at bounding box center [51, 159] width 103 height 23
click at [42, 134] on link "Online Class" at bounding box center [51, 133] width 103 height 23
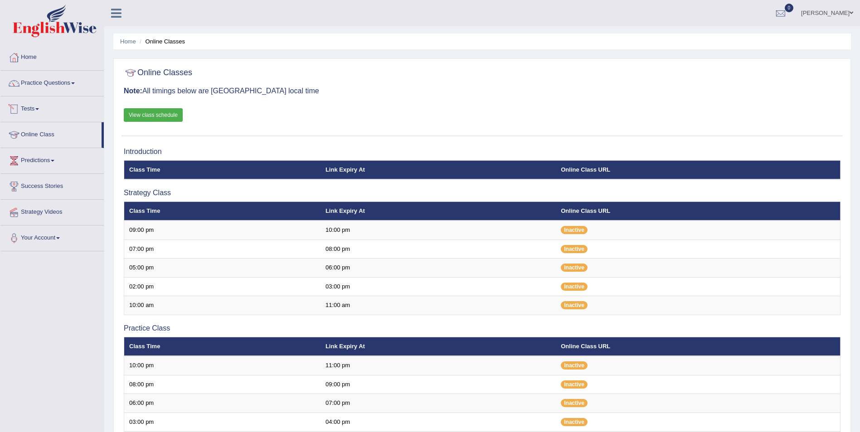
click at [39, 109] on span at bounding box center [37, 109] width 4 height 2
click at [45, 128] on link "Take Practice Sectional Test" at bounding box center [59, 130] width 85 height 16
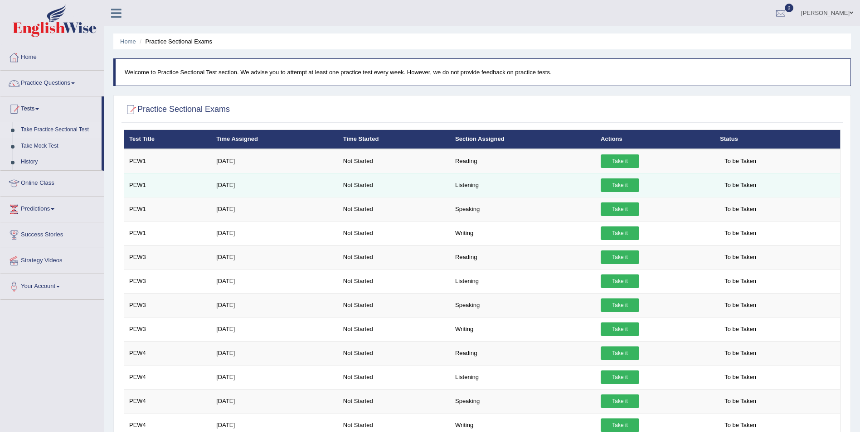
click at [606, 185] on link "Take it" at bounding box center [620, 186] width 39 height 14
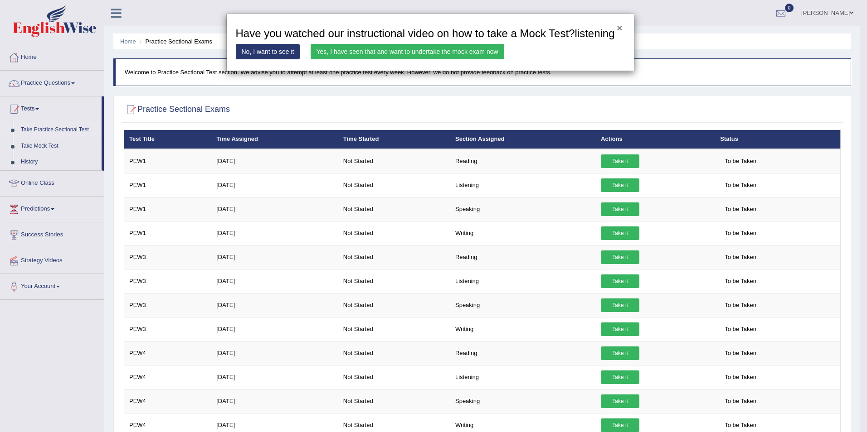
click at [619, 28] on button "×" at bounding box center [619, 28] width 5 height 10
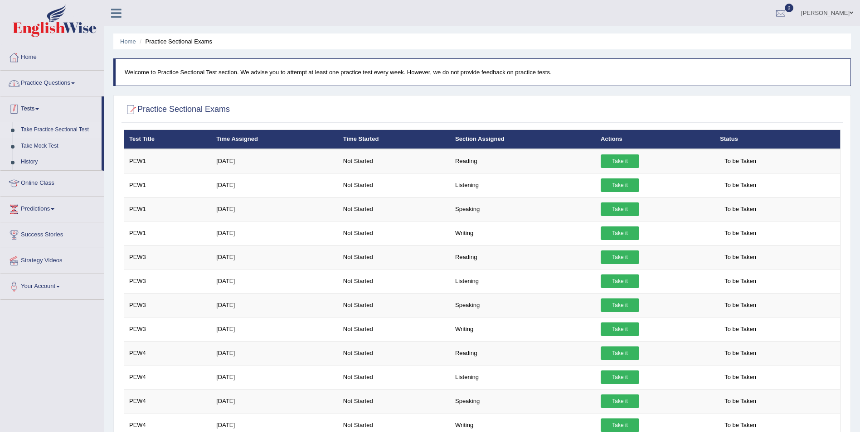
click at [88, 88] on link "Practice Questions" at bounding box center [51, 82] width 103 height 23
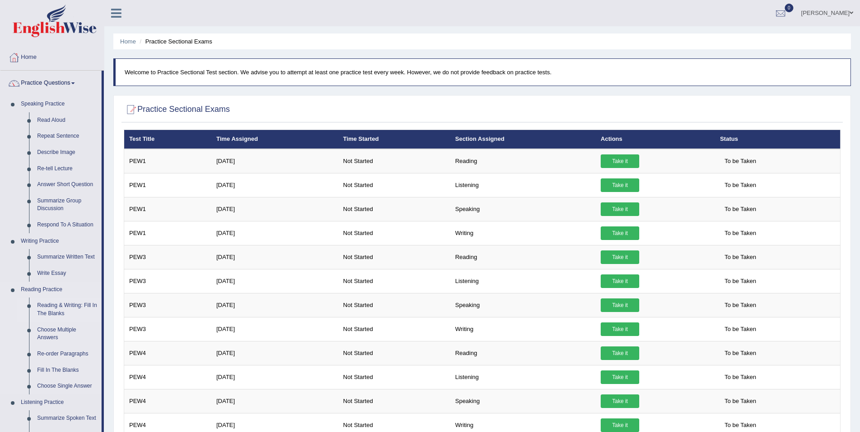
click at [57, 311] on link "Reading & Writing: Fill In The Blanks" at bounding box center [67, 310] width 68 height 24
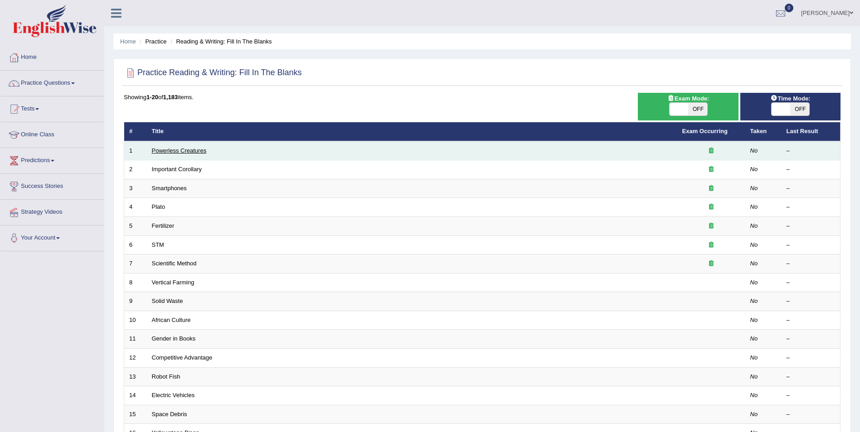
click at [180, 153] on link "Powerless Creatures" at bounding box center [179, 150] width 55 height 7
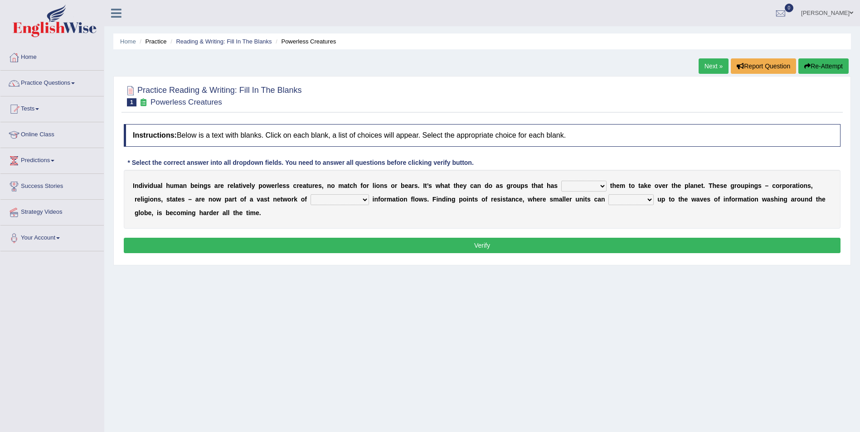
click at [572, 186] on select "enabled contended embodied conjured" at bounding box center [583, 186] width 45 height 11
select select "embodied"
click at [561, 181] on select "enabled contended embodied conjured" at bounding box center [583, 186] width 45 height 11
click at [311, 201] on select "interconnected overlapping fastened exploited" at bounding box center [340, 199] width 58 height 11
select select "exploited"
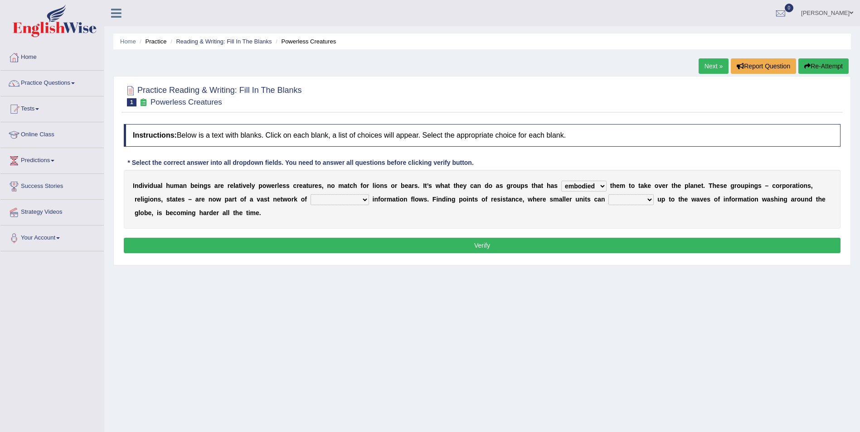
click at [311, 194] on select "interconnected overlapping fastened exploited" at bounding box center [340, 199] width 58 height 11
click at [608, 200] on select "stand raise hail pump" at bounding box center [630, 199] width 45 height 11
select select "raise"
click at [608, 194] on select "stand raise hail pump" at bounding box center [630, 199] width 45 height 11
click at [330, 248] on button "Verify" at bounding box center [482, 245] width 717 height 15
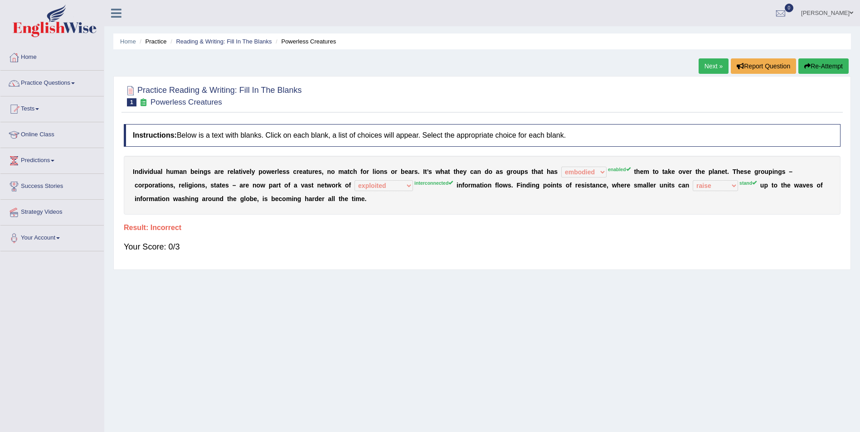
click at [822, 67] on button "Re-Attempt" at bounding box center [823, 65] width 50 height 15
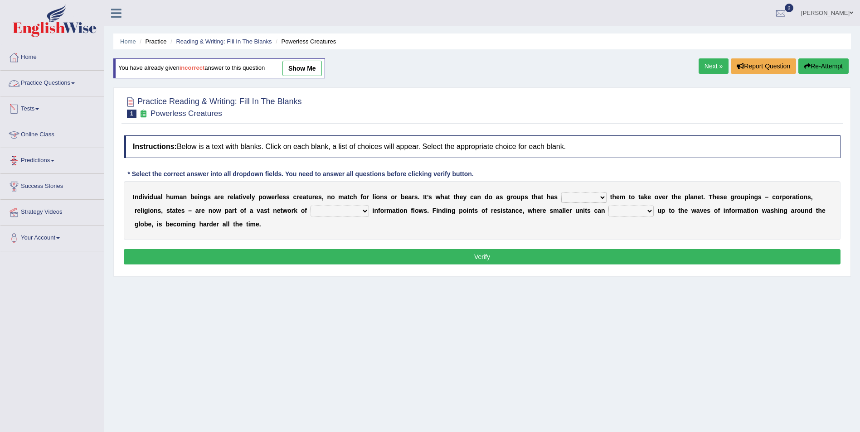
click at [58, 82] on link "Practice Questions" at bounding box center [51, 82] width 103 height 23
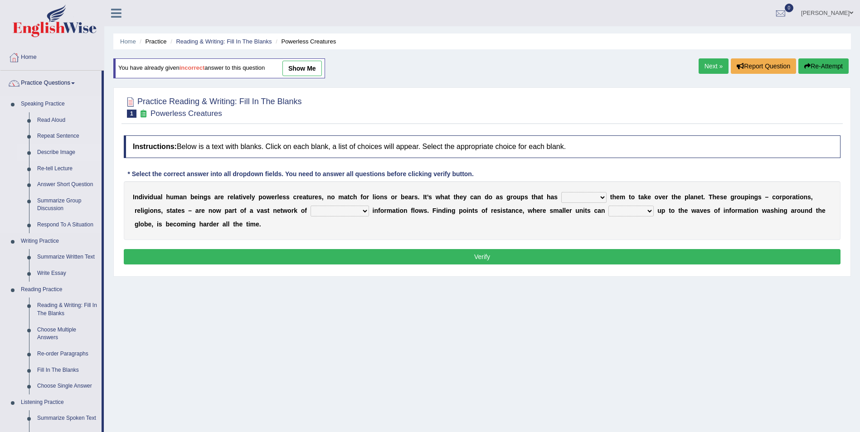
click at [61, 154] on link "Describe Image" at bounding box center [67, 153] width 68 height 16
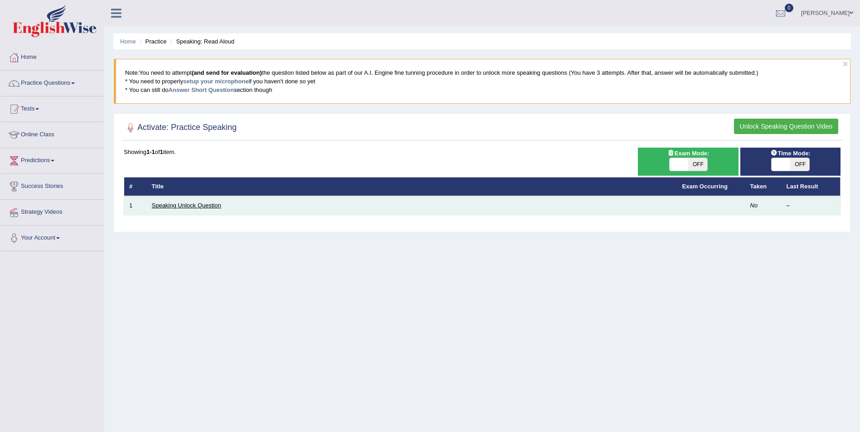
click at [168, 203] on link "Speaking Unlock Question" at bounding box center [186, 205] width 69 height 7
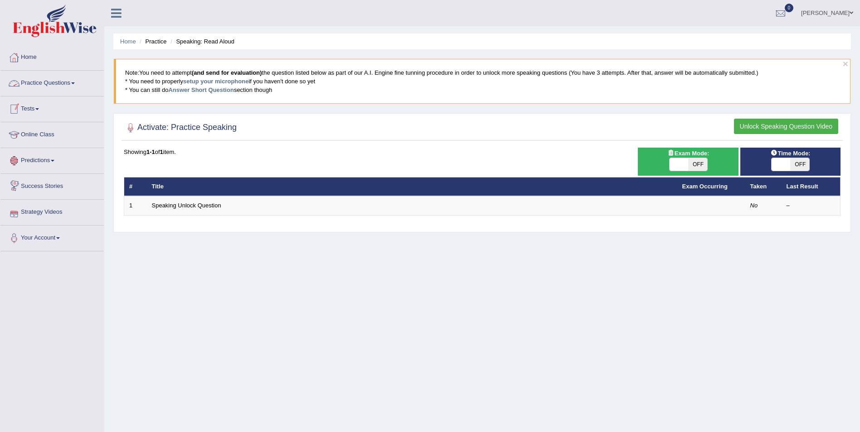
click at [32, 86] on link "Practice Questions" at bounding box center [51, 82] width 103 height 23
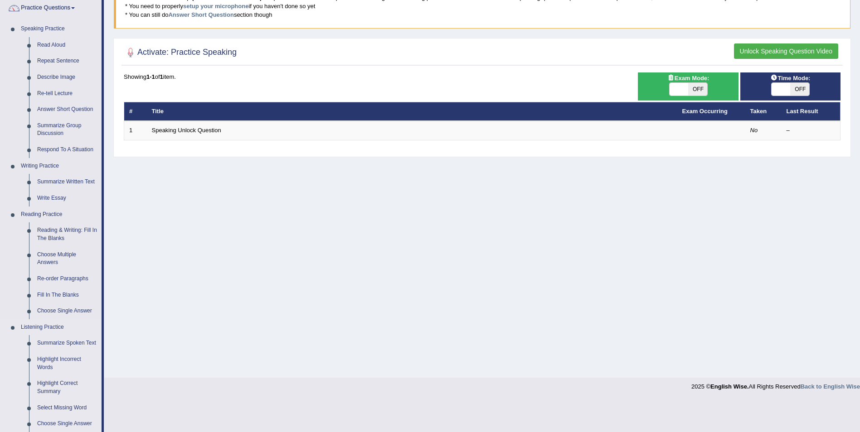
scroll to position [91, 0]
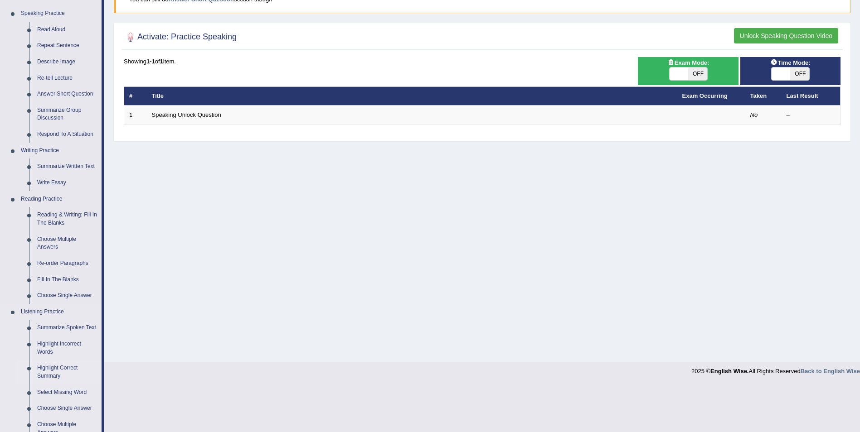
click at [54, 369] on link "Highlight Correct Summary" at bounding box center [67, 372] width 68 height 24
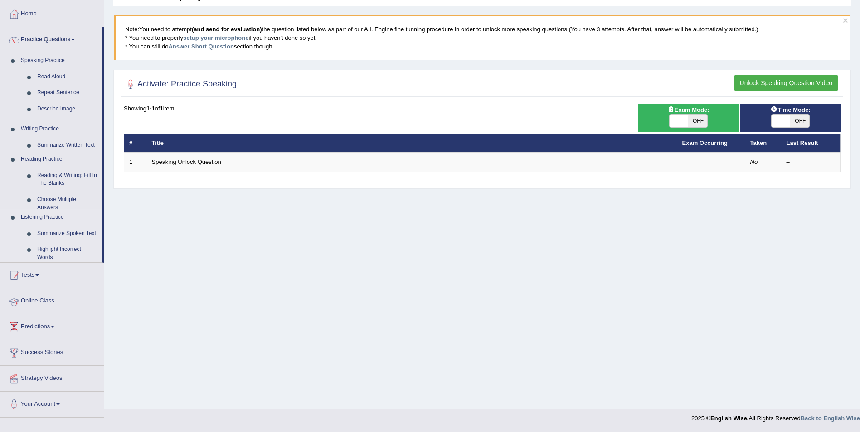
scroll to position [44, 0]
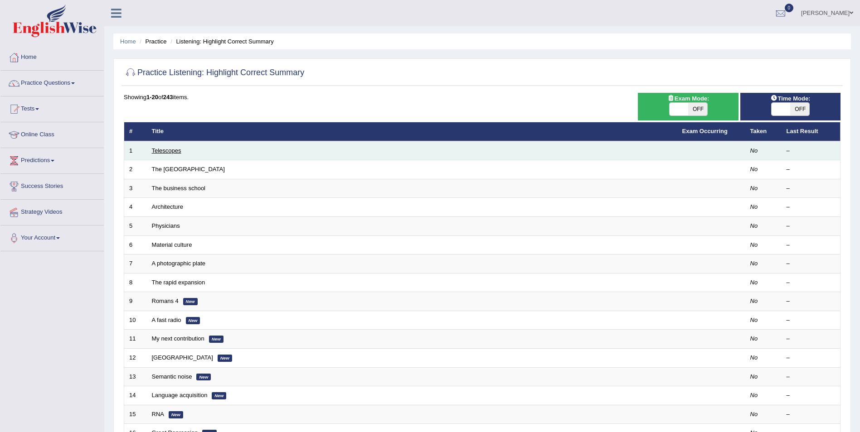
click at [167, 151] on link "Telescopes" at bounding box center [166, 150] width 29 height 7
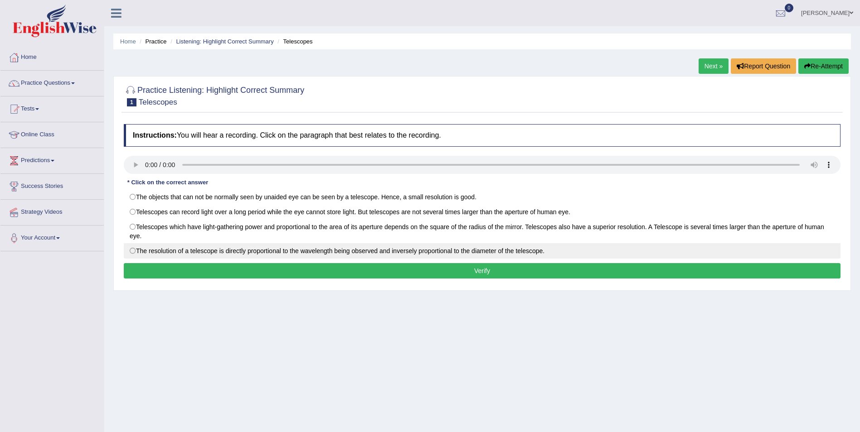
click at [134, 252] on label "The resolution of a telescope is directly proportional to the wavelength being …" at bounding box center [482, 250] width 717 height 15
radio input "true"
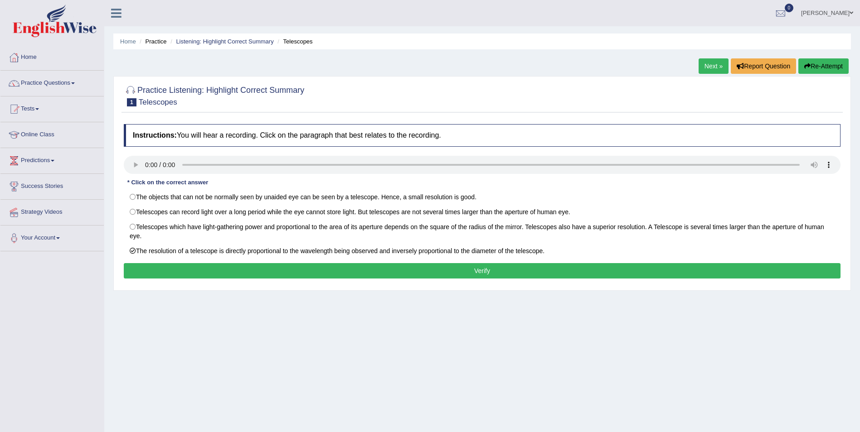
click at [356, 272] on button "Verify" at bounding box center [482, 270] width 717 height 15
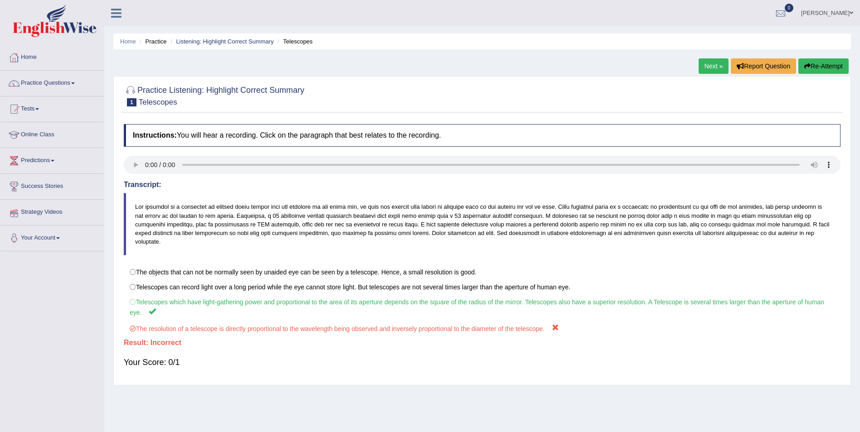
click at [813, 68] on button "Re-Attempt" at bounding box center [823, 65] width 50 height 15
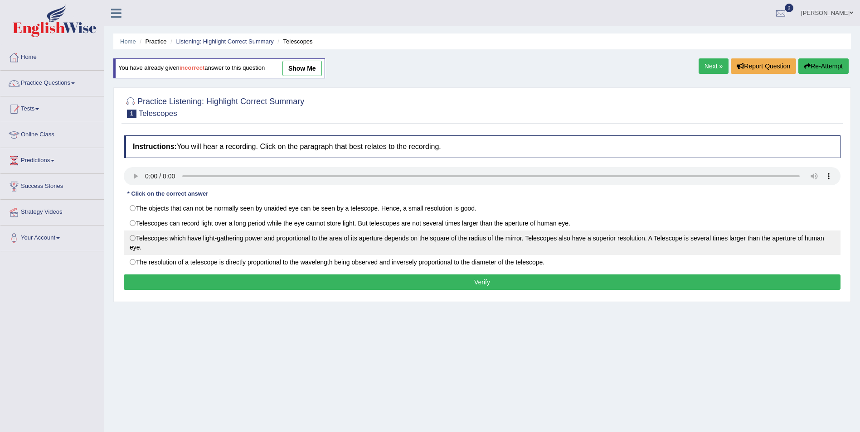
drag, startPoint x: 136, startPoint y: 239, endPoint x: 144, endPoint y: 241, distance: 7.9
click at [140, 240] on label "Telescopes which have light-gathering power and proportional to the area of its…" at bounding box center [482, 243] width 717 height 24
radio input "true"
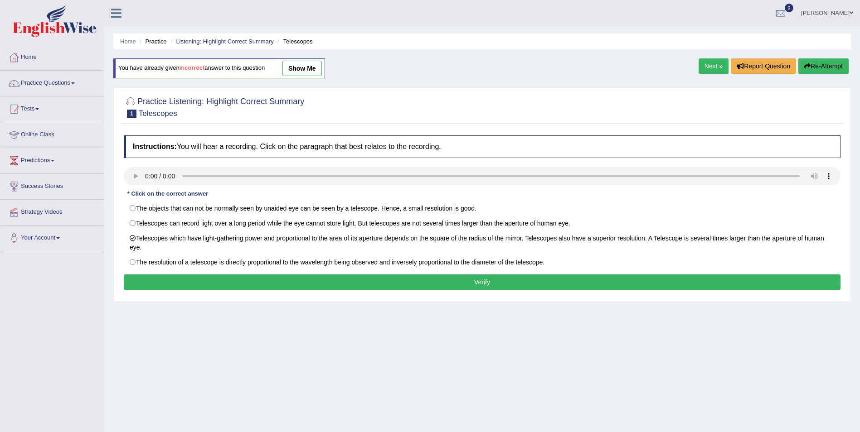
click at [268, 287] on button "Verify" at bounding box center [482, 282] width 717 height 15
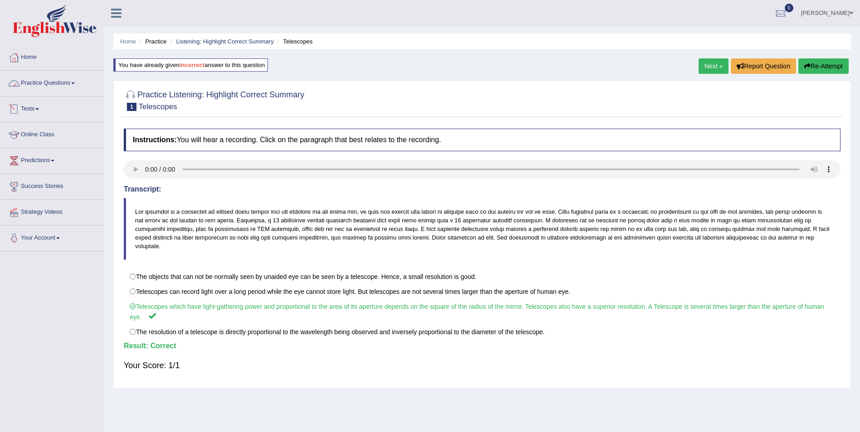
click at [59, 83] on link "Practice Questions" at bounding box center [51, 82] width 103 height 23
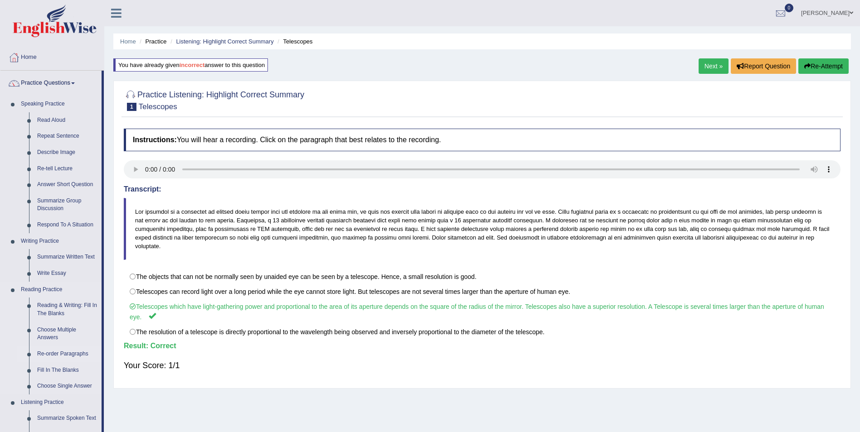
click at [63, 354] on link "Re-order Paragraphs" at bounding box center [67, 354] width 68 height 16
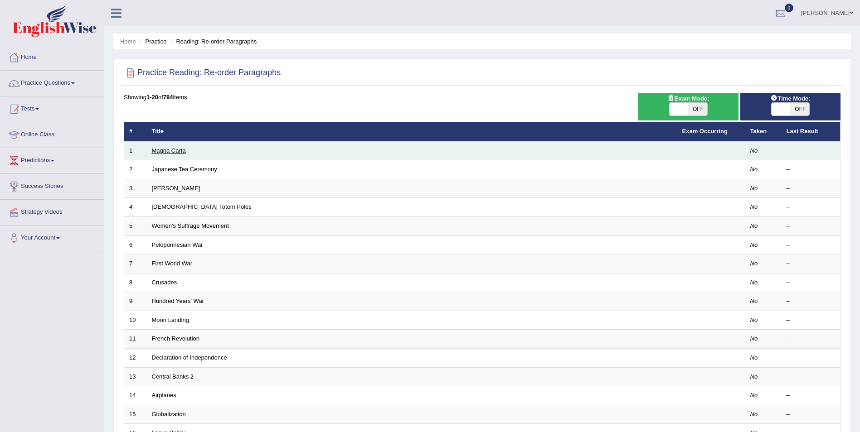
click at [163, 153] on link "Magna Carta" at bounding box center [169, 150] width 34 height 7
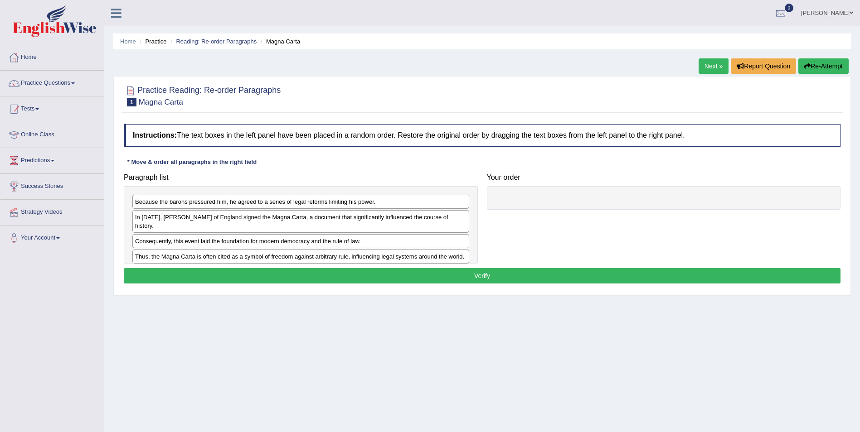
click at [162, 240] on div "Because the barons pressured him, he agreed to a series of legal reforms limiti…" at bounding box center [301, 225] width 354 height 78
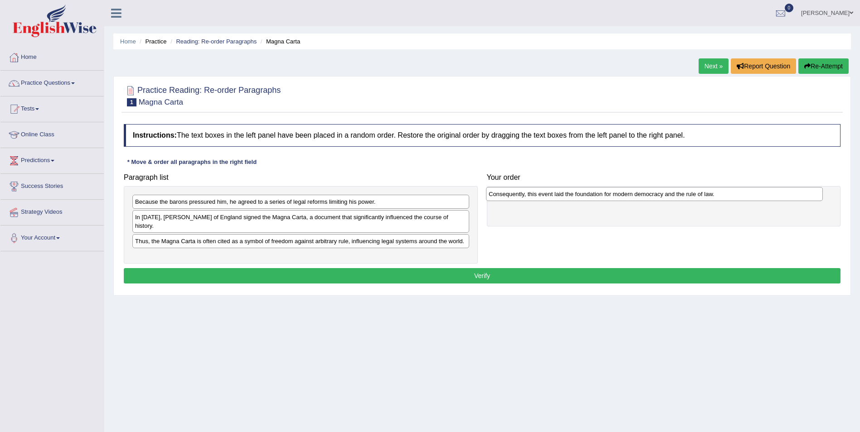
drag, startPoint x: 175, startPoint y: 235, endPoint x: 517, endPoint y: 197, distance: 344.0
click at [517, 197] on div "Consequently, this event laid the foundation for modern democracy and the rule …" at bounding box center [654, 194] width 337 height 14
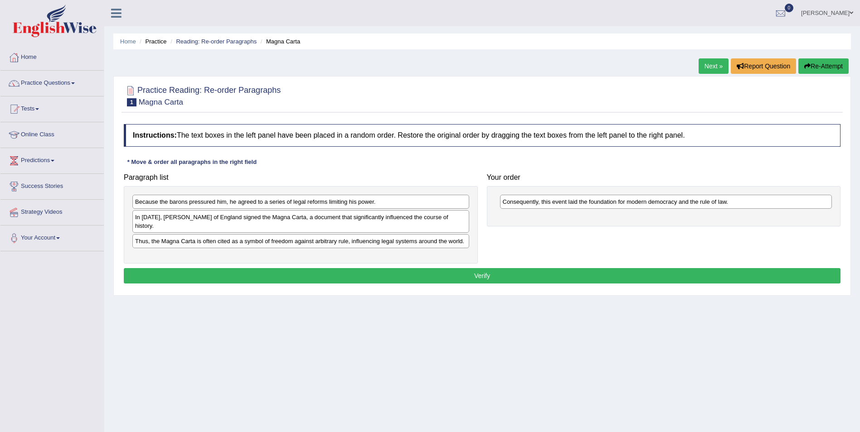
click at [850, 13] on span at bounding box center [852, 13] width 4 height 6
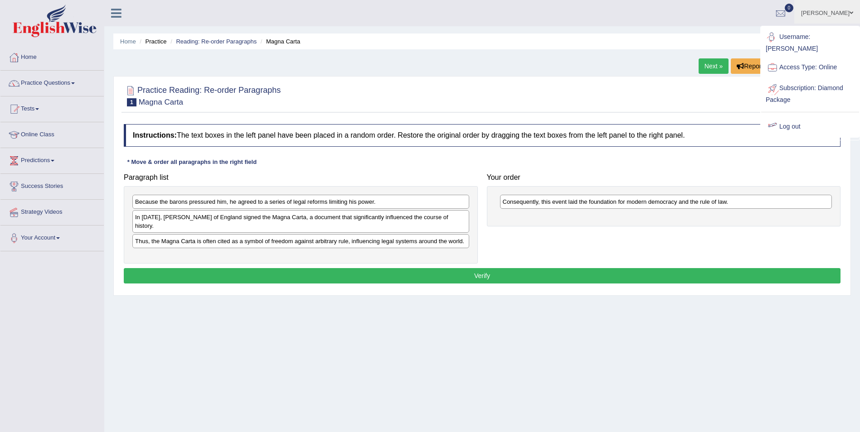
click at [781, 117] on link "Log out" at bounding box center [810, 127] width 98 height 21
